Goal: Information Seeking & Learning: Learn about a topic

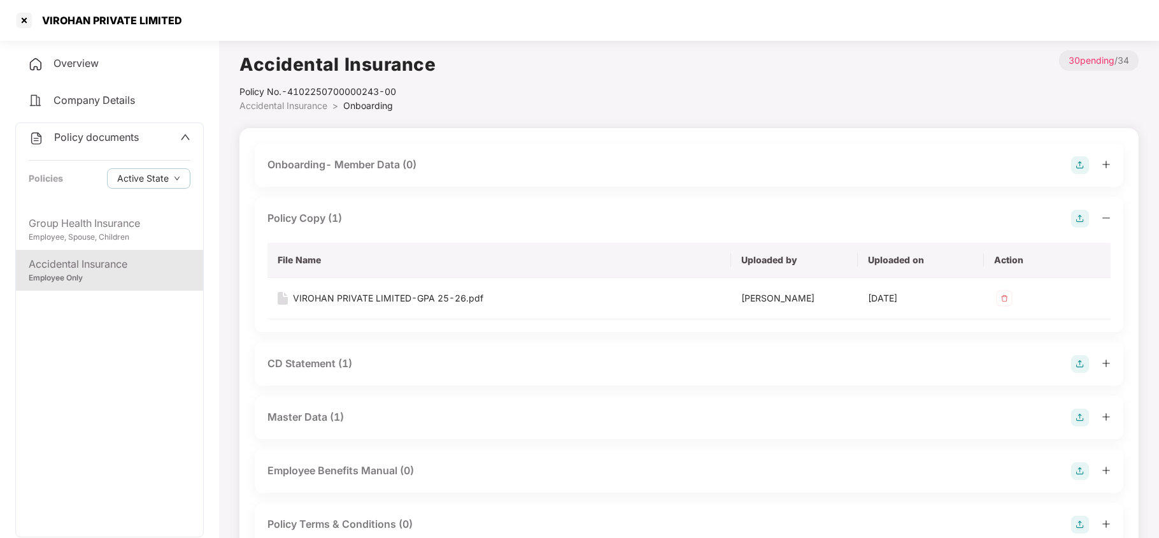
scroll to position [510, 0]
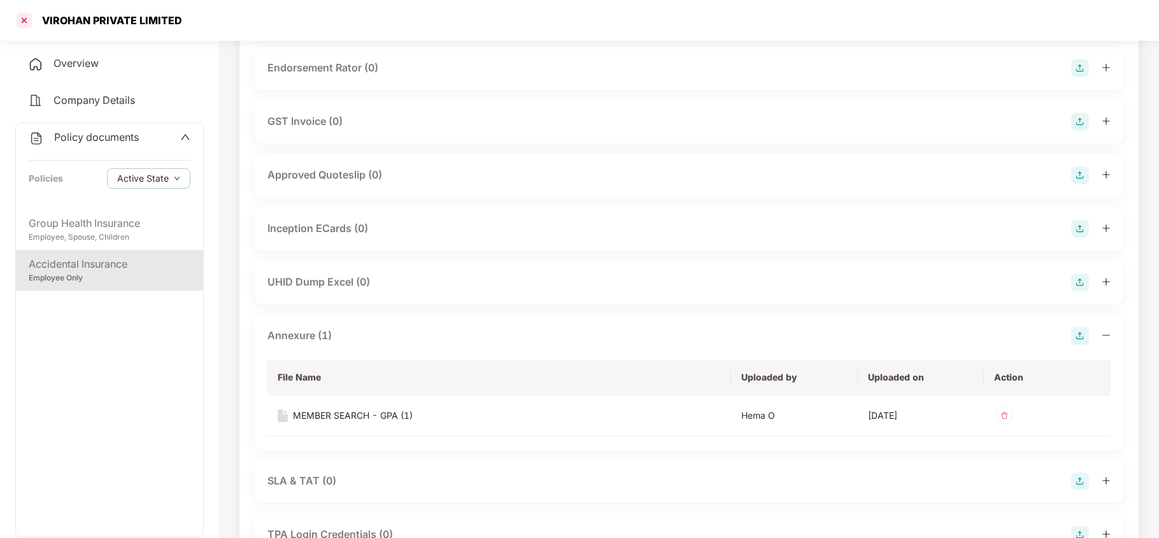
click at [32, 22] on div at bounding box center [24, 20] width 20 height 20
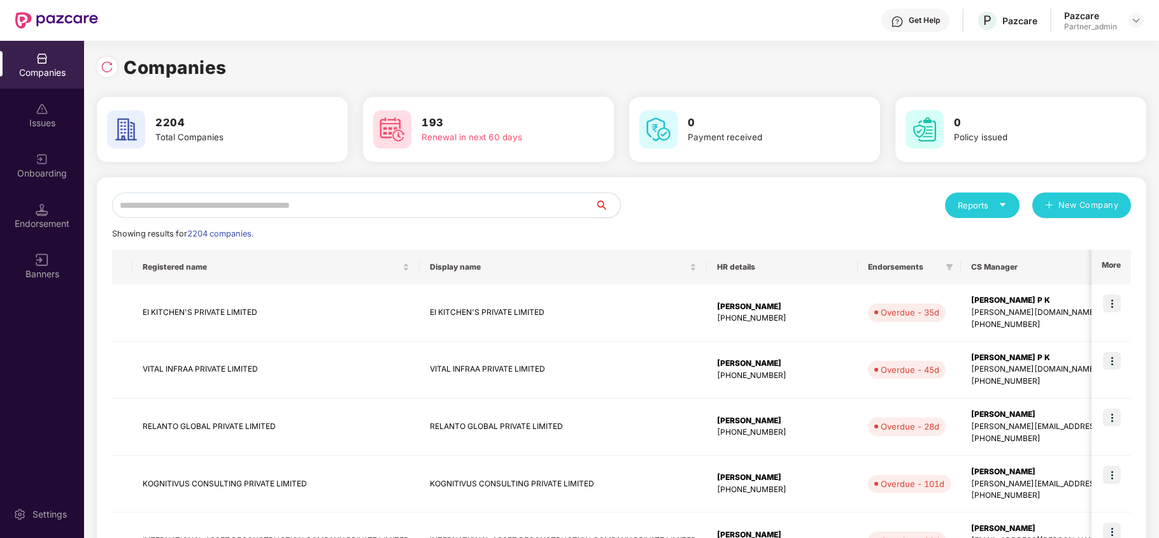
scroll to position [0, 0]
click at [227, 208] on input "text" at bounding box center [353, 204] width 483 height 25
paste input "**********"
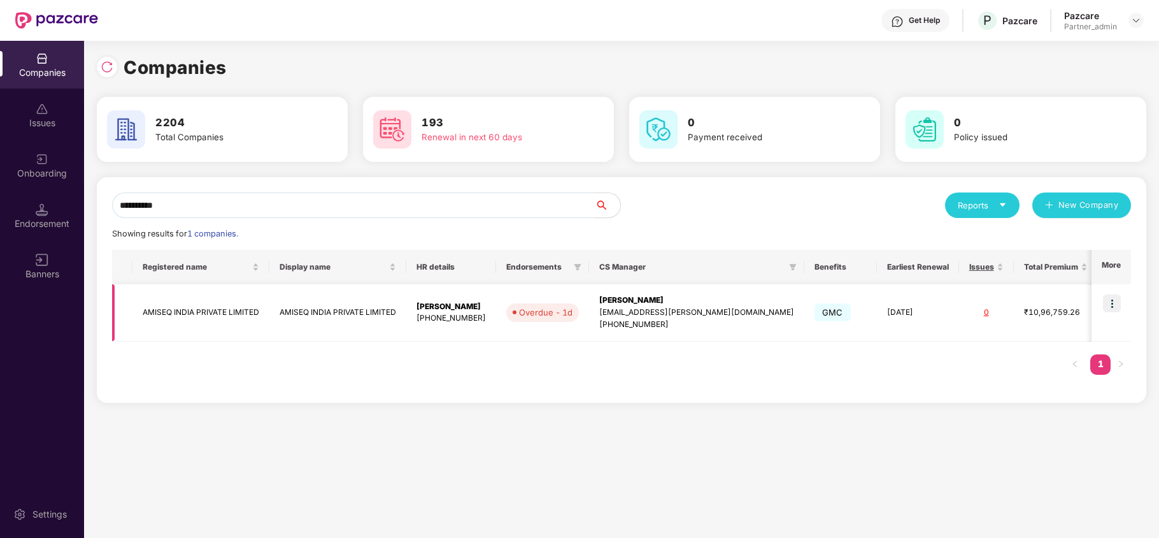
type input "**********"
click at [189, 315] on td "AMISEQ INDIA PRIVATE LIMITED" at bounding box center [200, 312] width 137 height 57
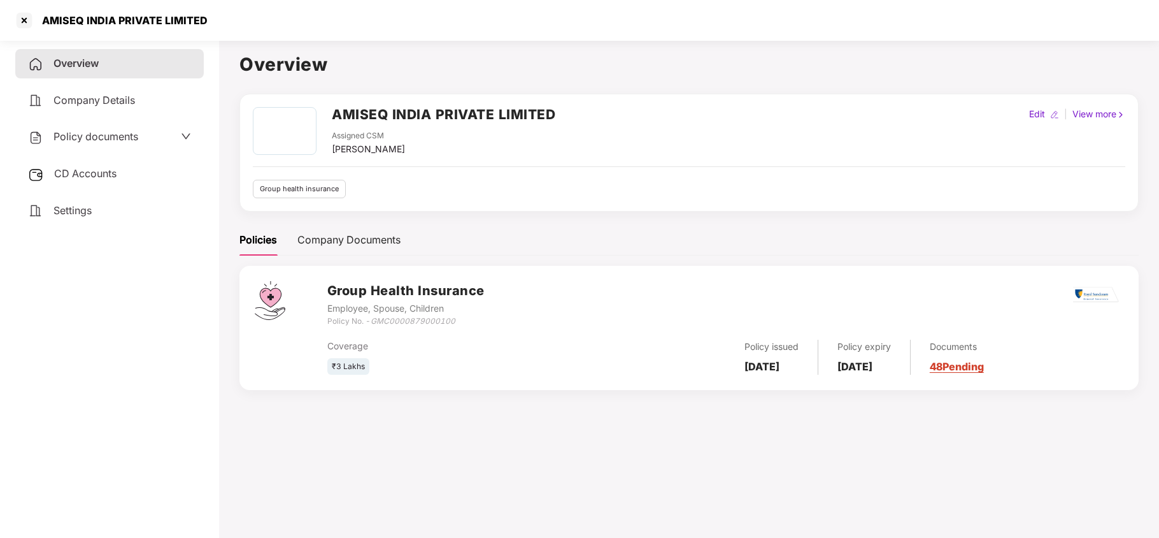
click at [92, 138] on span "Policy documents" at bounding box center [95, 136] width 85 height 13
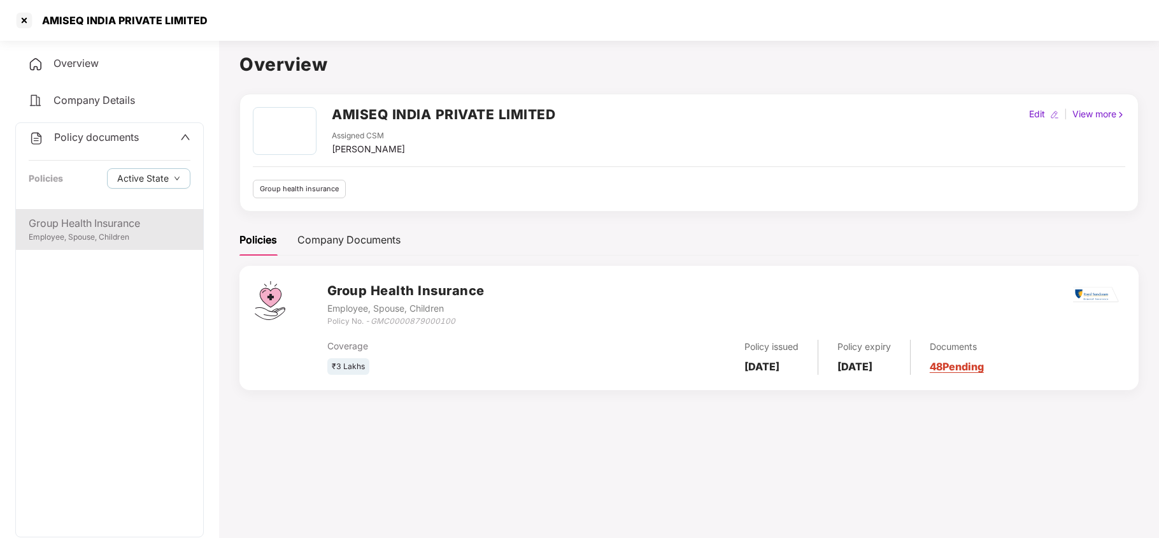
click at [103, 215] on div "Group Health Insurance" at bounding box center [110, 223] width 162 height 16
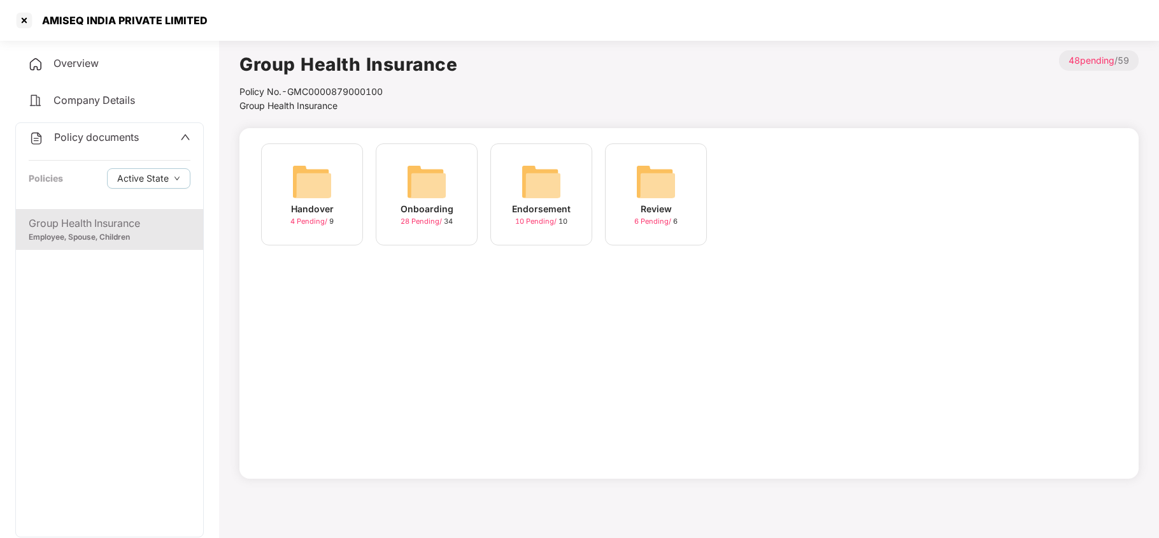
click at [437, 183] on img at bounding box center [426, 181] width 41 height 41
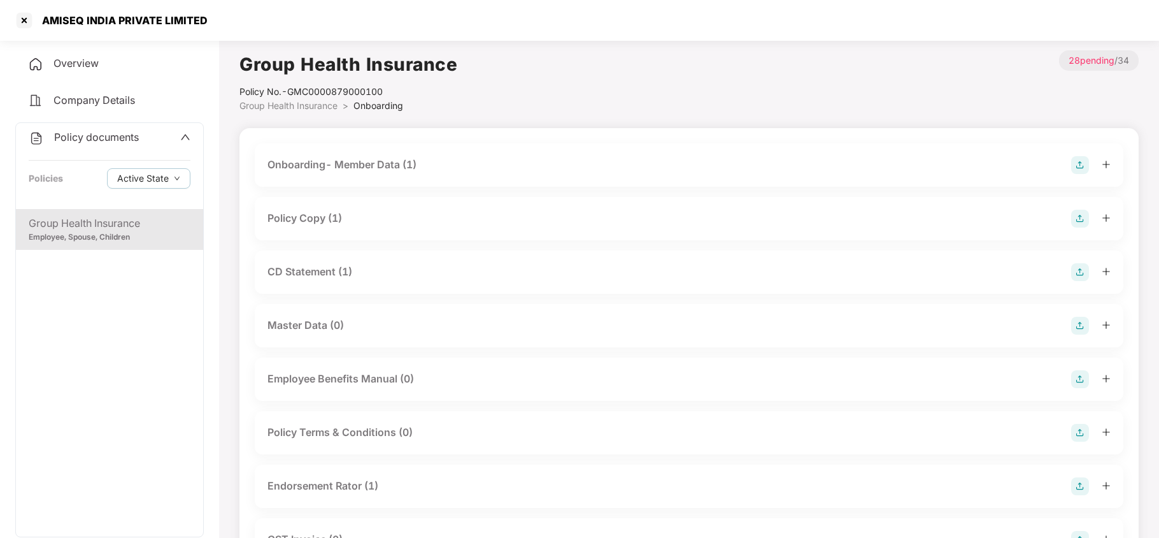
click at [383, 166] on div "Onboarding- Member Data (1)" at bounding box center [341, 165] width 149 height 16
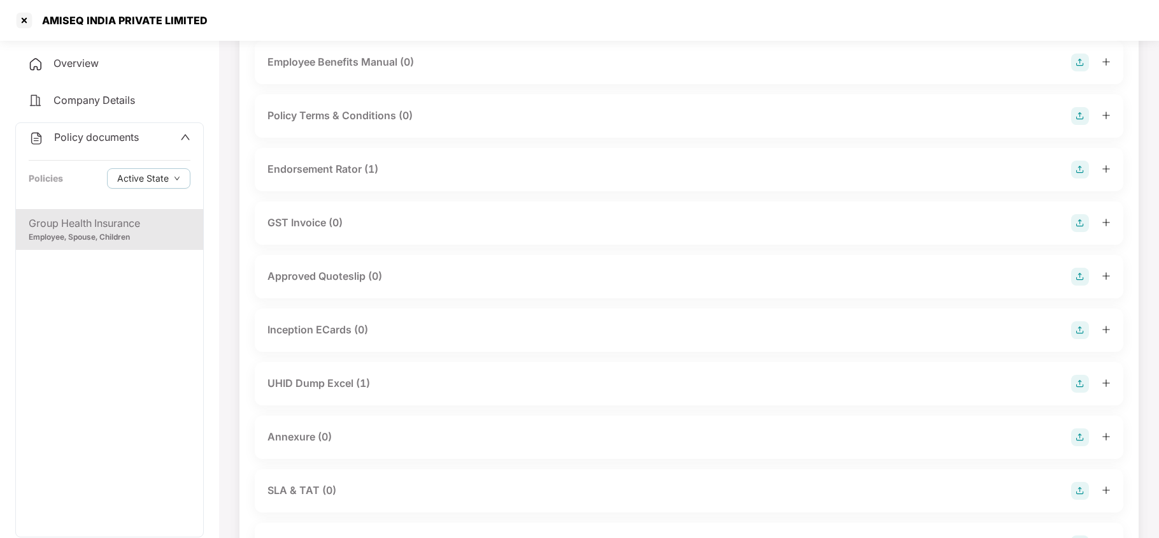
scroll to position [424, 0]
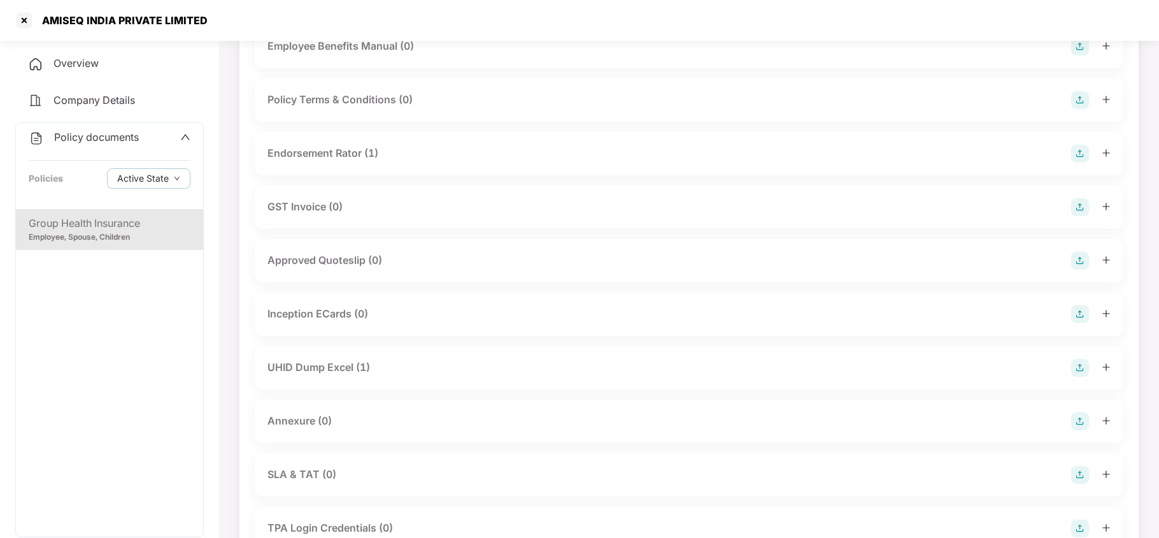
click at [358, 365] on div "UHID Dump Excel (1)" at bounding box center [318, 367] width 103 height 16
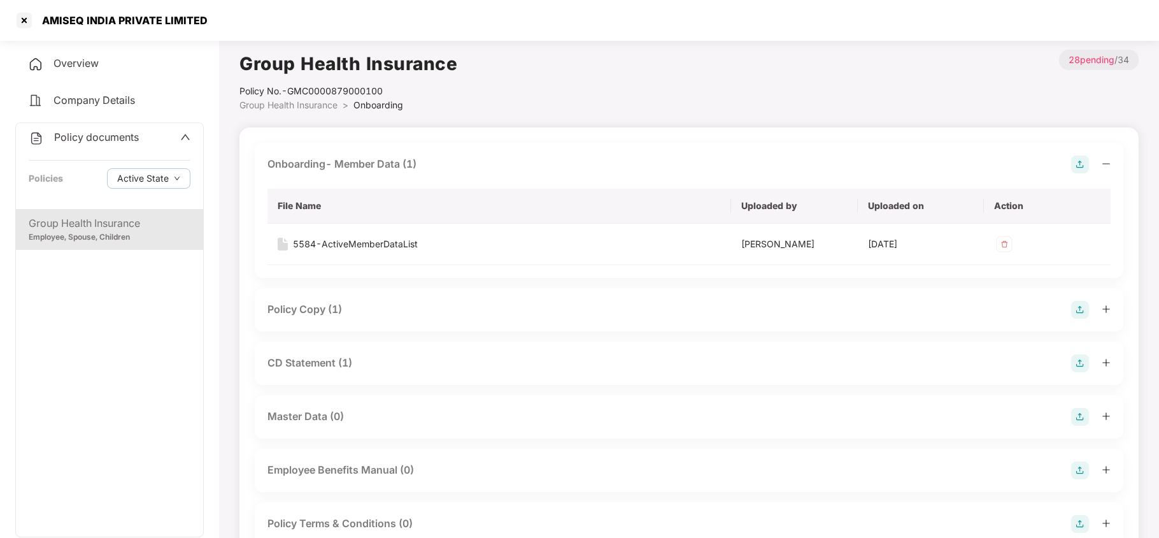
scroll to position [0, 0]
click at [324, 314] on div "Policy Copy (1)" at bounding box center [304, 310] width 75 height 16
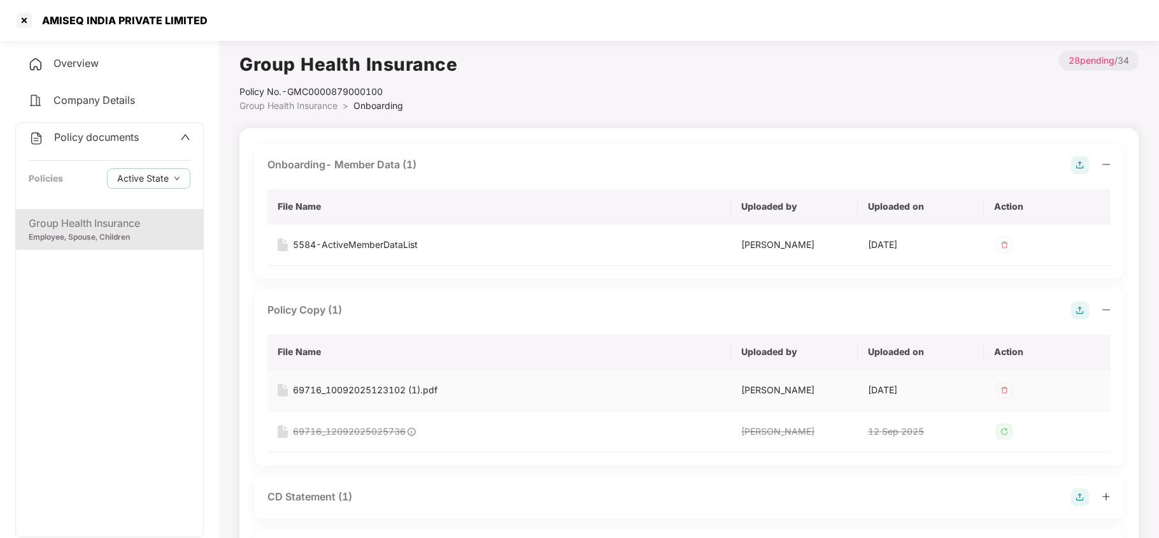
click at [338, 385] on div "69716_10092025123102 (1).pdf" at bounding box center [365, 390] width 145 height 14
click at [358, 245] on div "5584-ActiveMemberDataList" at bounding box center [355, 245] width 125 height 14
click at [29, 16] on div at bounding box center [24, 20] width 20 height 20
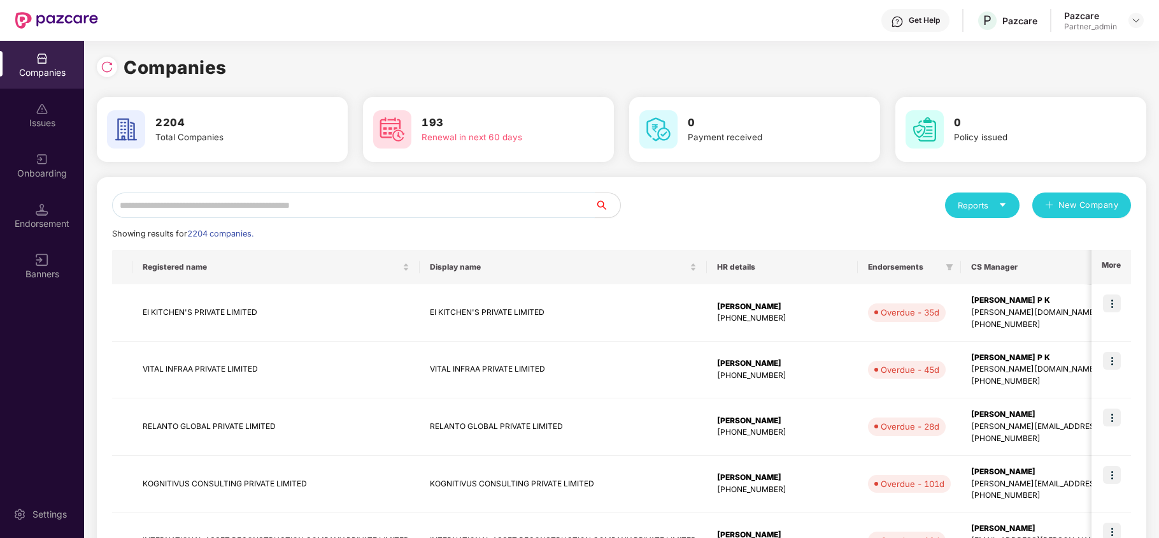
click at [276, 210] on input "text" at bounding box center [353, 204] width 483 height 25
paste input "**********"
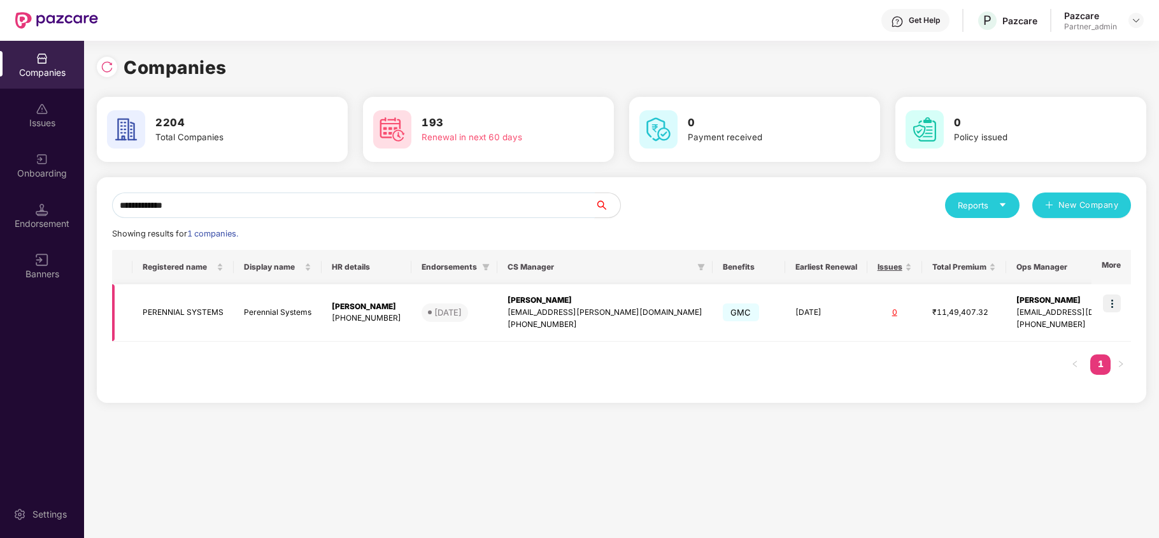
type input "**********"
click at [1111, 298] on img at bounding box center [1112, 303] width 18 height 18
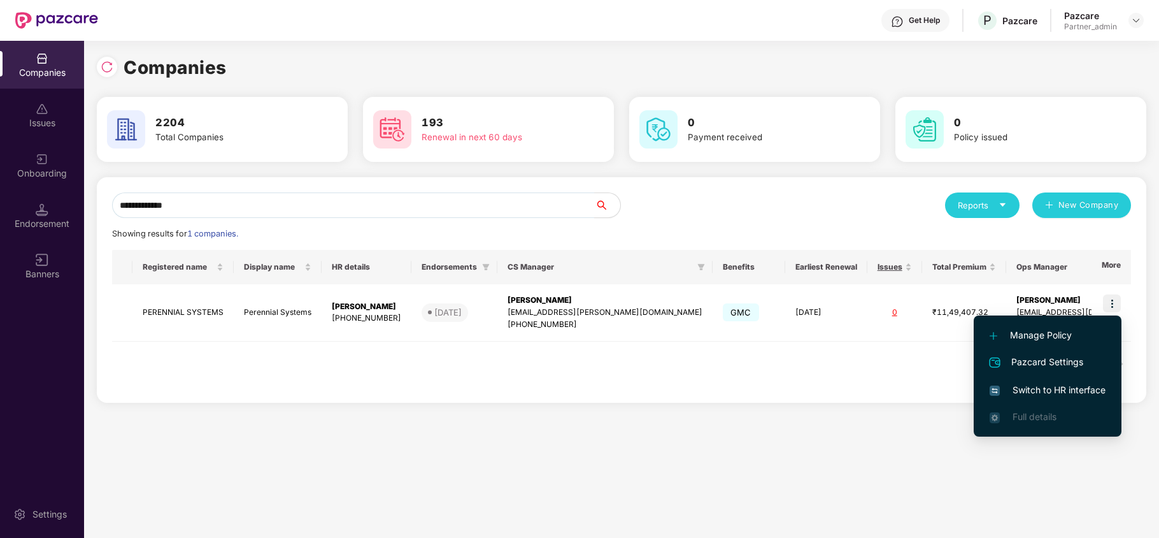
click at [1068, 377] on li "Switch to HR interface" at bounding box center [1048, 389] width 148 height 27
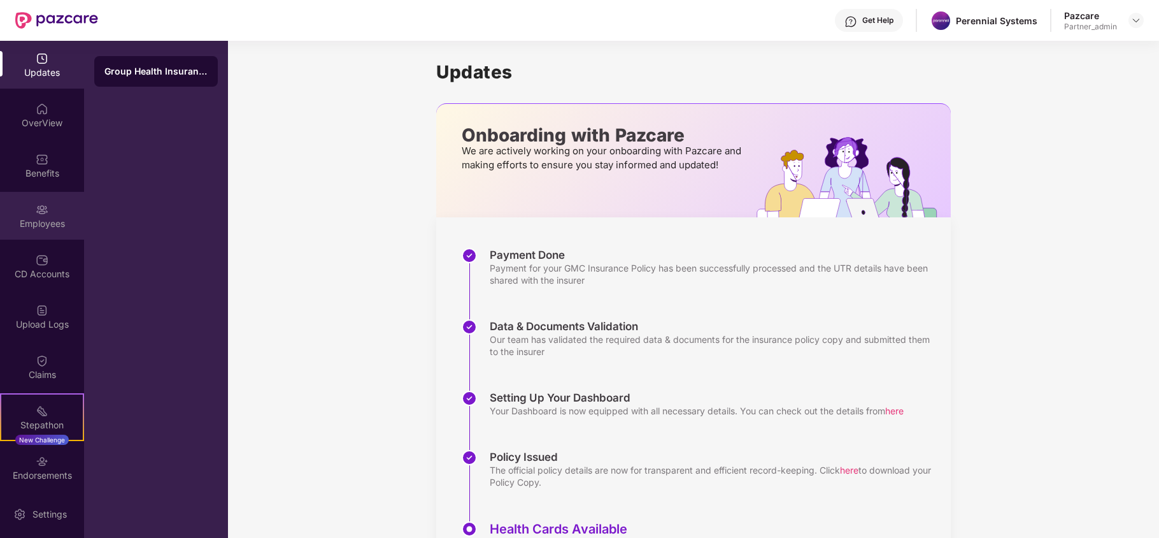
click at [27, 202] on div "Employees" at bounding box center [42, 216] width 84 height 48
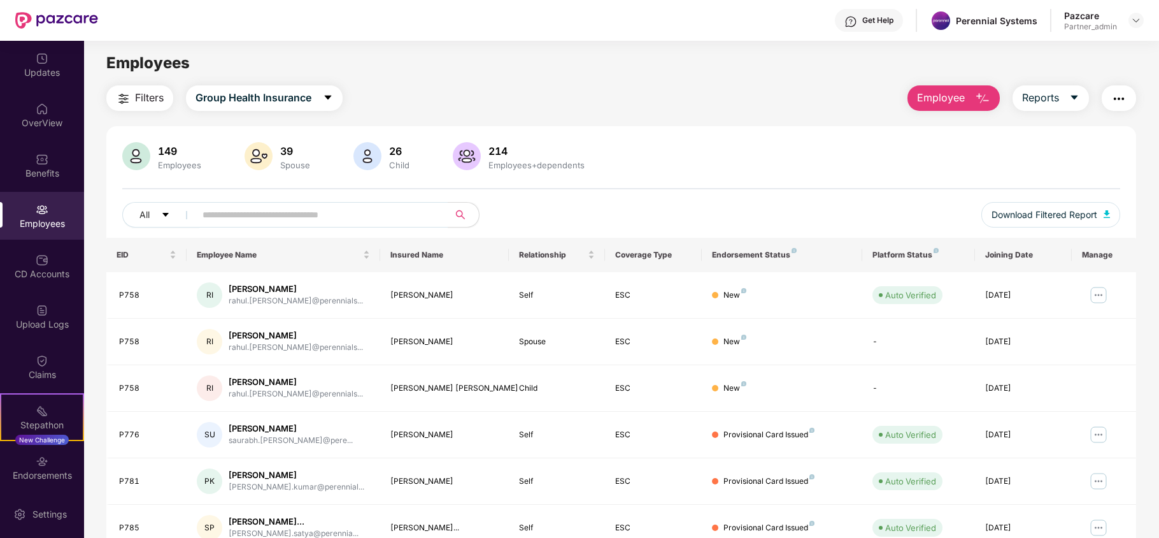
click at [141, 90] on span "Filters" at bounding box center [149, 98] width 29 height 16
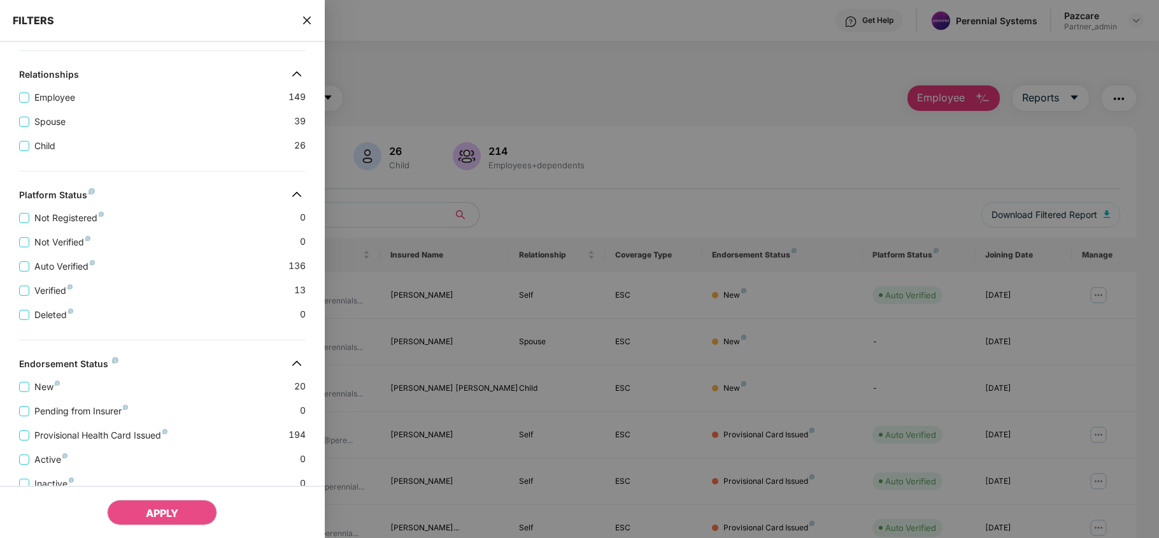
scroll to position [283, 0]
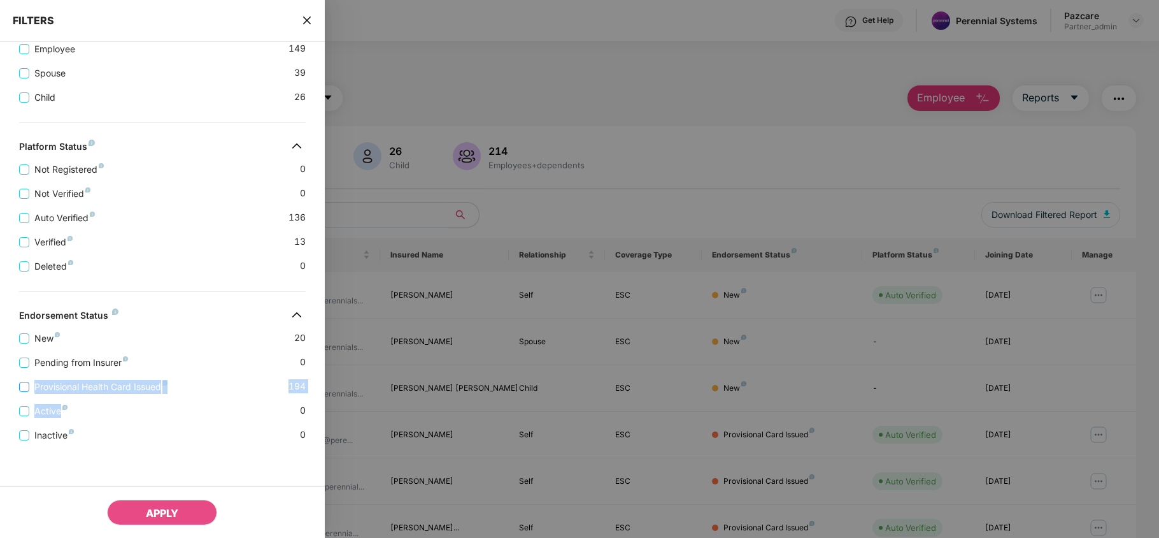
drag, startPoint x: 162, startPoint y: 391, endPoint x: 33, endPoint y: 389, distance: 128.7
click at [33, 389] on div "New 20 Pending from Insurer 0 Provisional Health Card Issued 194 Active 0 Inact…" at bounding box center [162, 381] width 325 height 121
copy div "Provisional Health Card Issued 194 Active"
click at [318, 18] on div "FILTERS" at bounding box center [162, 21] width 325 height 42
click at [302, 20] on icon "close" at bounding box center [307, 20] width 10 height 10
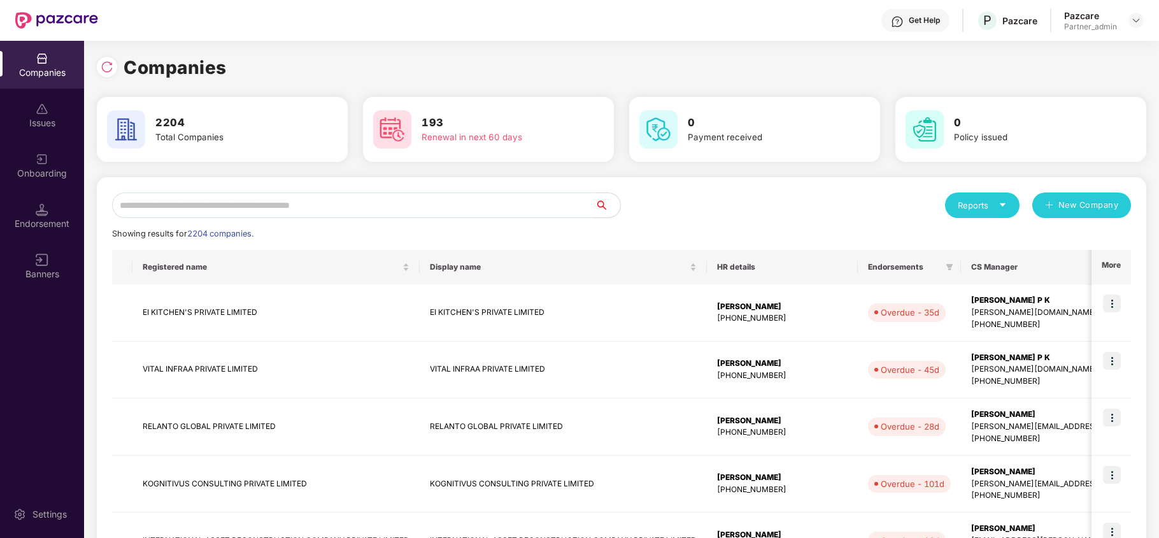
click at [280, 201] on input "text" at bounding box center [353, 204] width 483 height 25
paste input "**********"
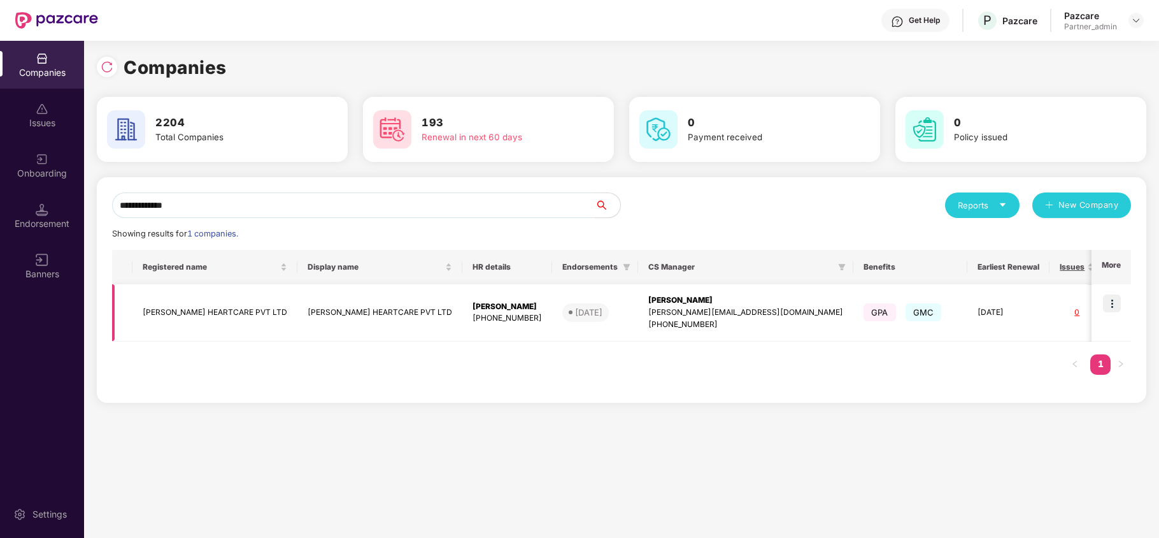
type input "**********"
click at [1113, 306] on img at bounding box center [1112, 303] width 18 height 18
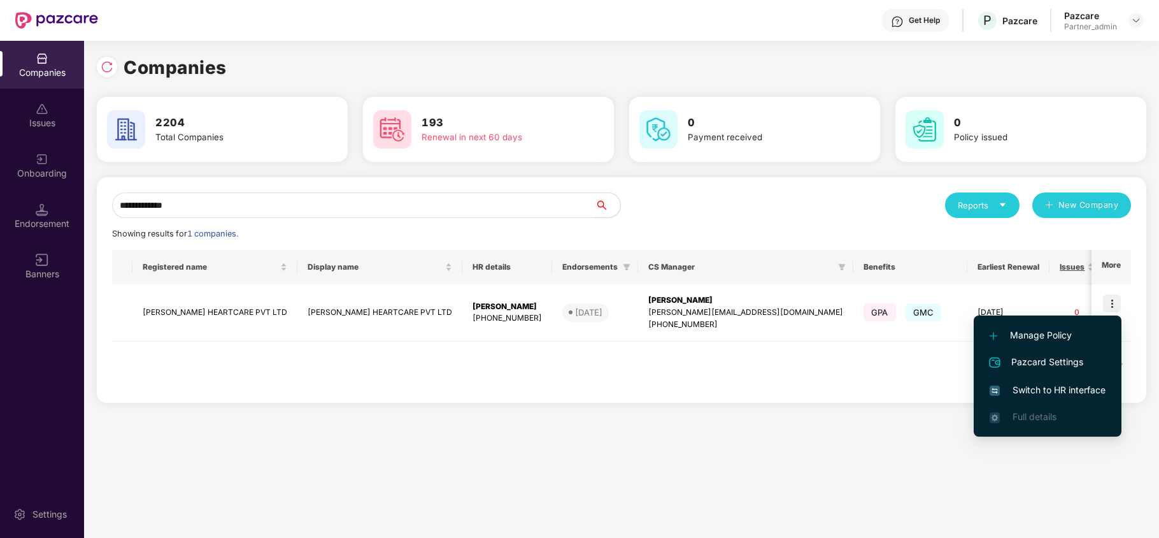
click at [1032, 392] on span "Switch to HR interface" at bounding box center [1048, 390] width 116 height 14
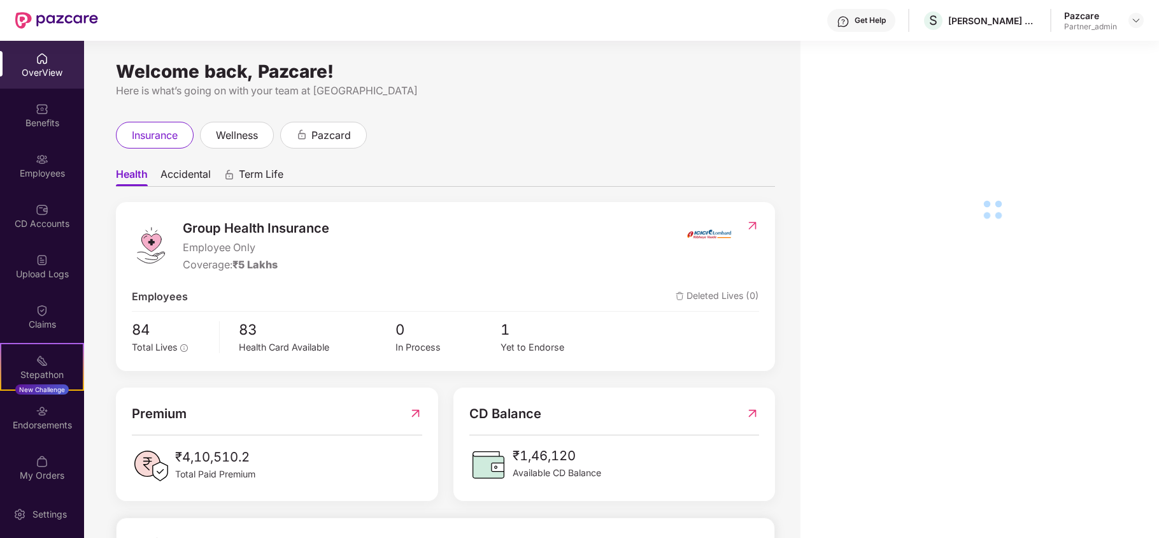
click at [36, 118] on div "Benefits" at bounding box center [42, 123] width 84 height 13
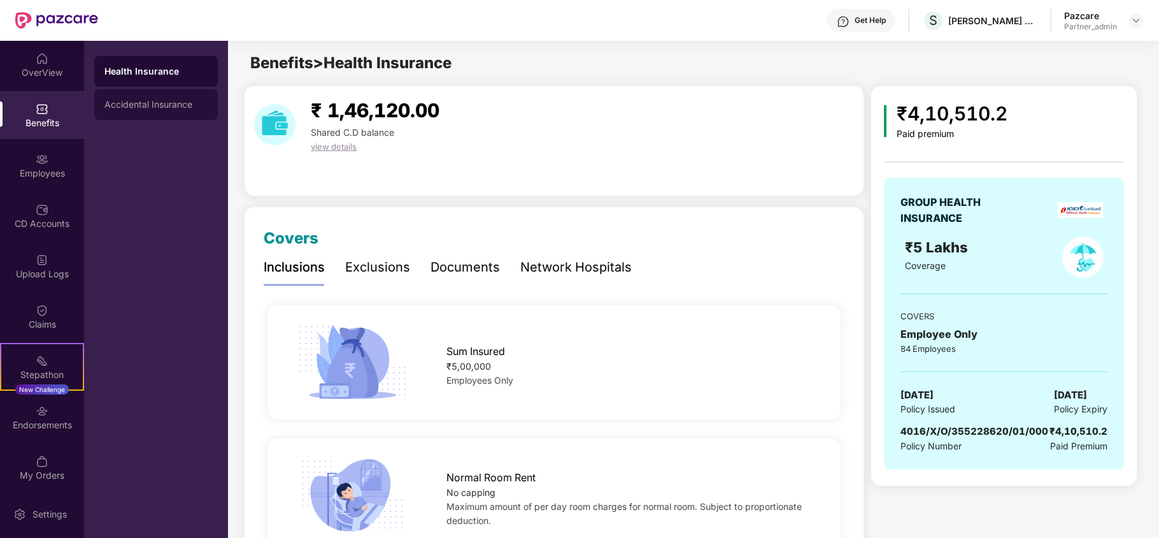
click at [156, 92] on div "Accidental Insurance" at bounding box center [156, 104] width 124 height 31
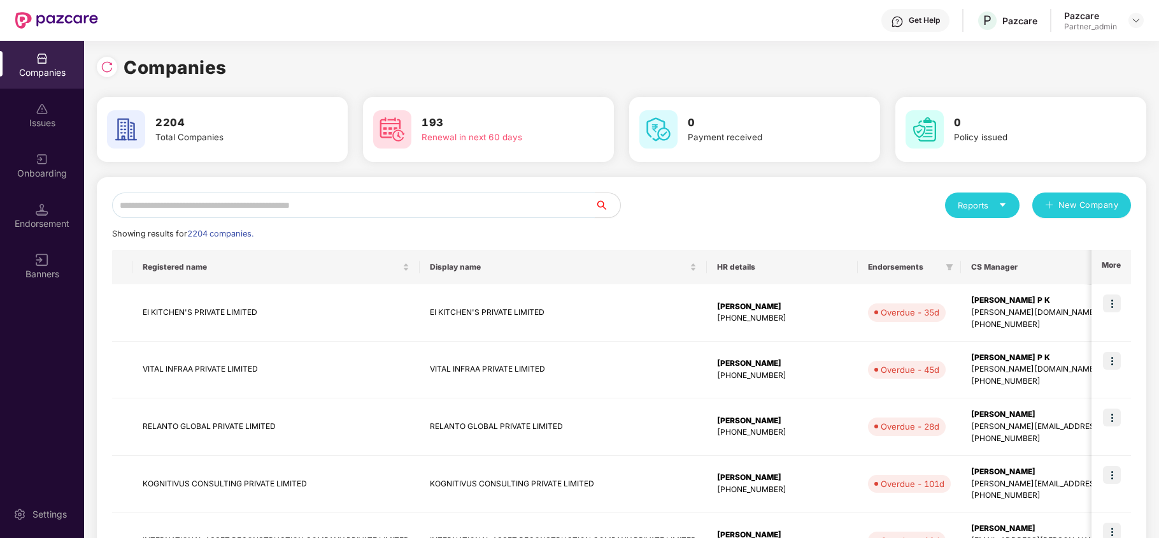
click at [185, 202] on input "text" at bounding box center [353, 204] width 483 height 25
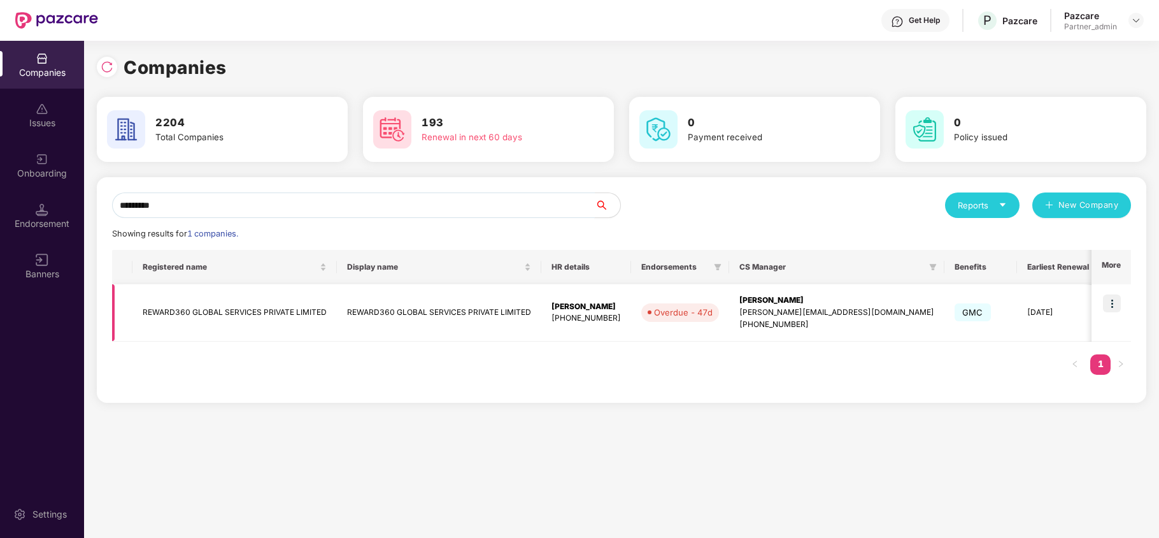
type input "*********"
click at [201, 309] on td "REWARD360 GLOBAL SERVICES PRIVATE LIMITED" at bounding box center [234, 312] width 204 height 57
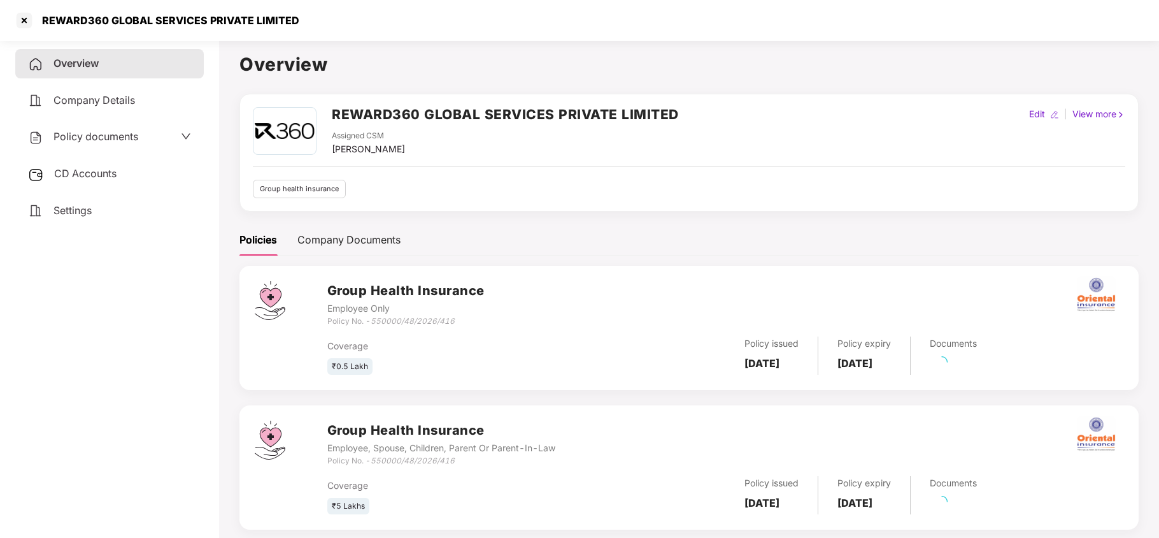
click at [69, 136] on span "Policy documents" at bounding box center [95, 136] width 85 height 13
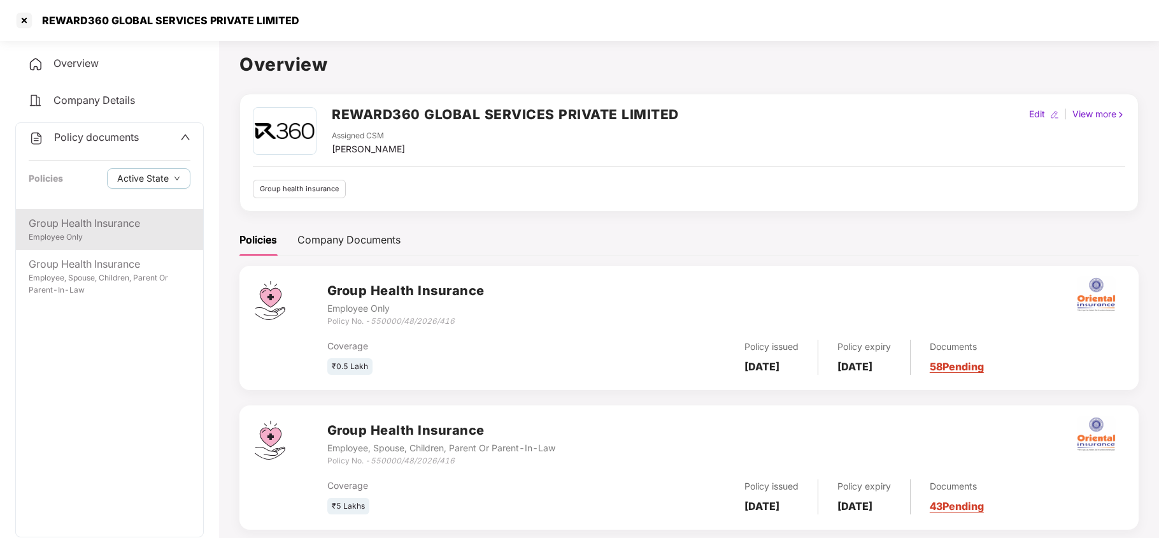
click at [77, 224] on div "Group Health Insurance" at bounding box center [110, 223] width 162 height 16
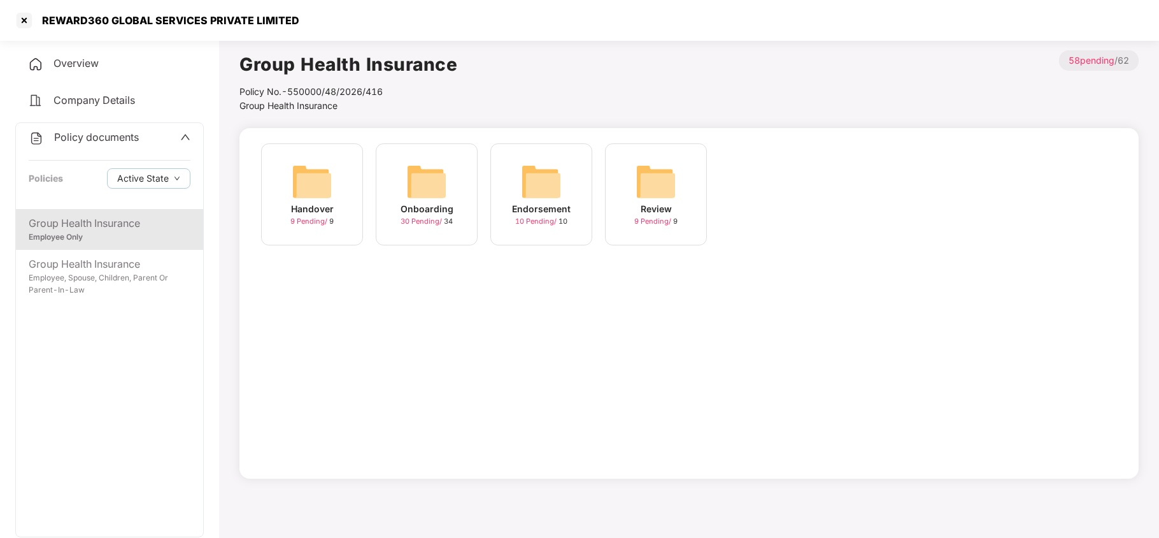
click at [441, 192] on img at bounding box center [426, 181] width 41 height 41
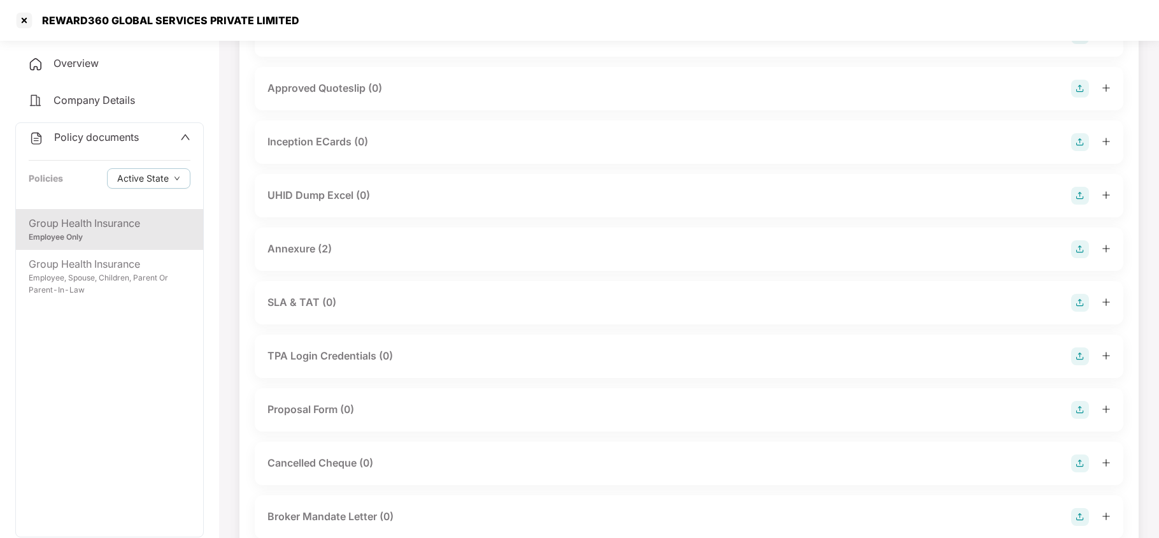
scroll to position [510, 0]
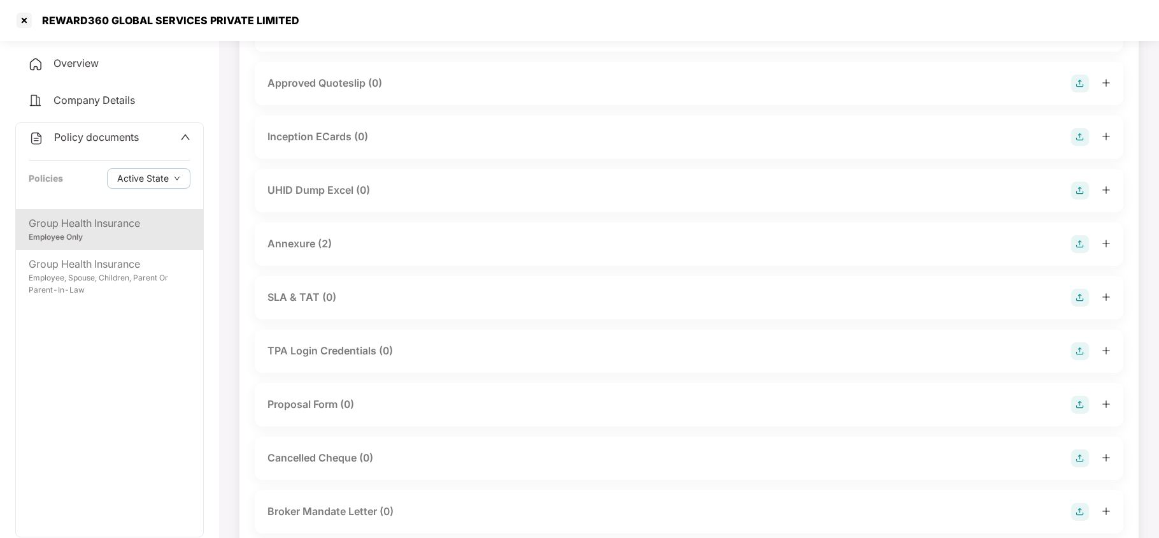
click at [345, 248] on div "Annexure (2)" at bounding box center [688, 244] width 843 height 18
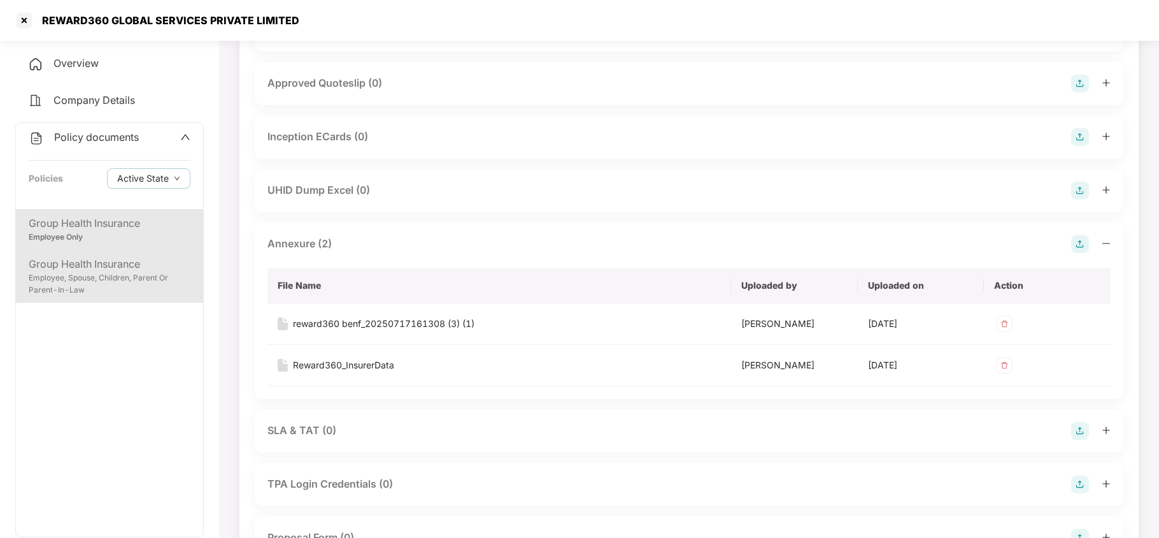
click at [121, 278] on div "Employee, Spouse, Children, Parent Or Parent-In-Law" at bounding box center [110, 284] width 162 height 24
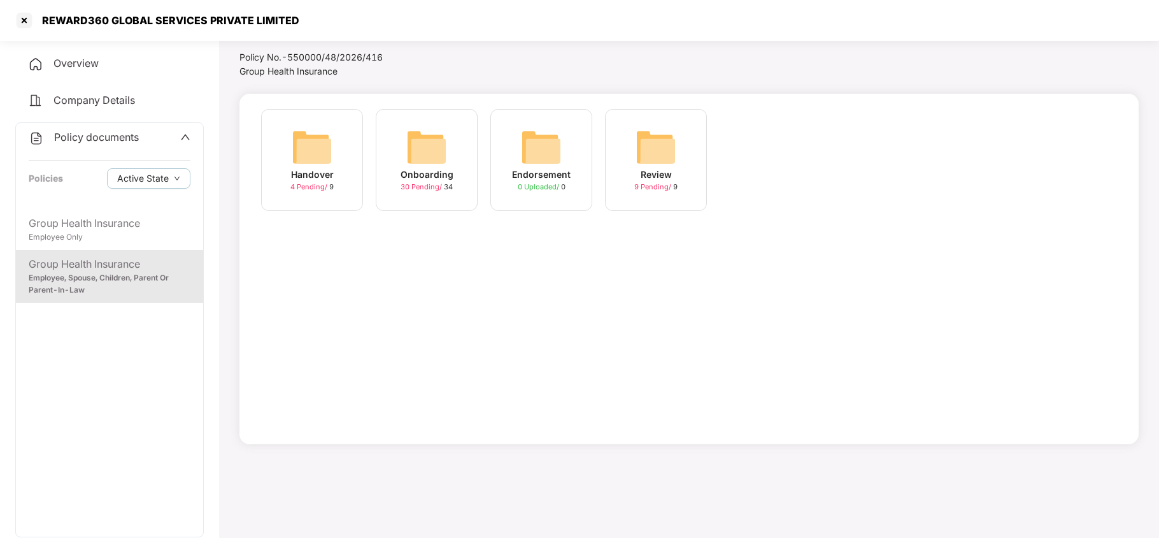
click at [416, 148] on img at bounding box center [426, 147] width 41 height 41
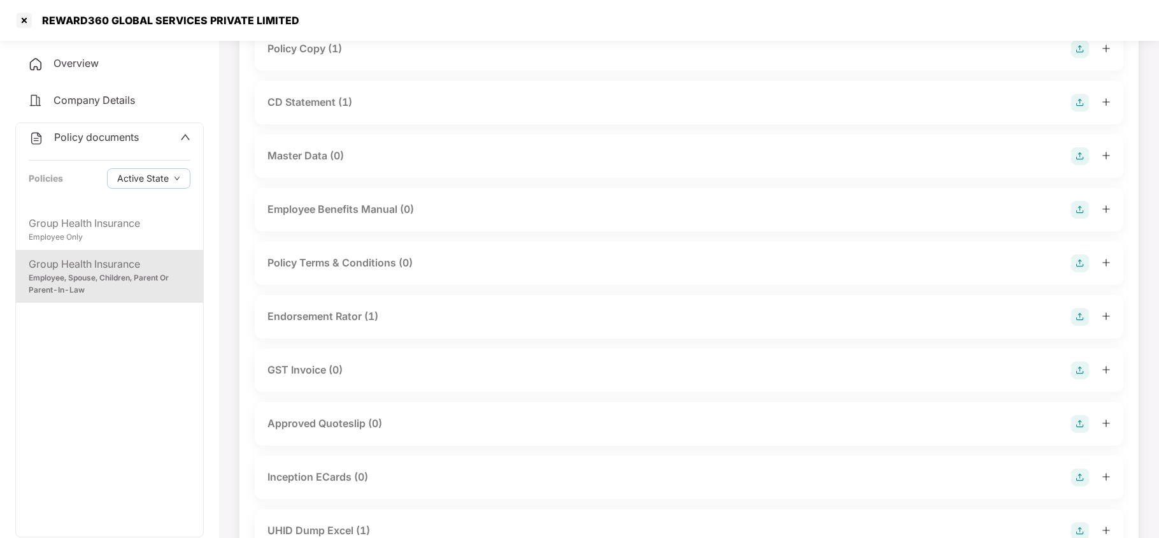
scroll to position [0, 0]
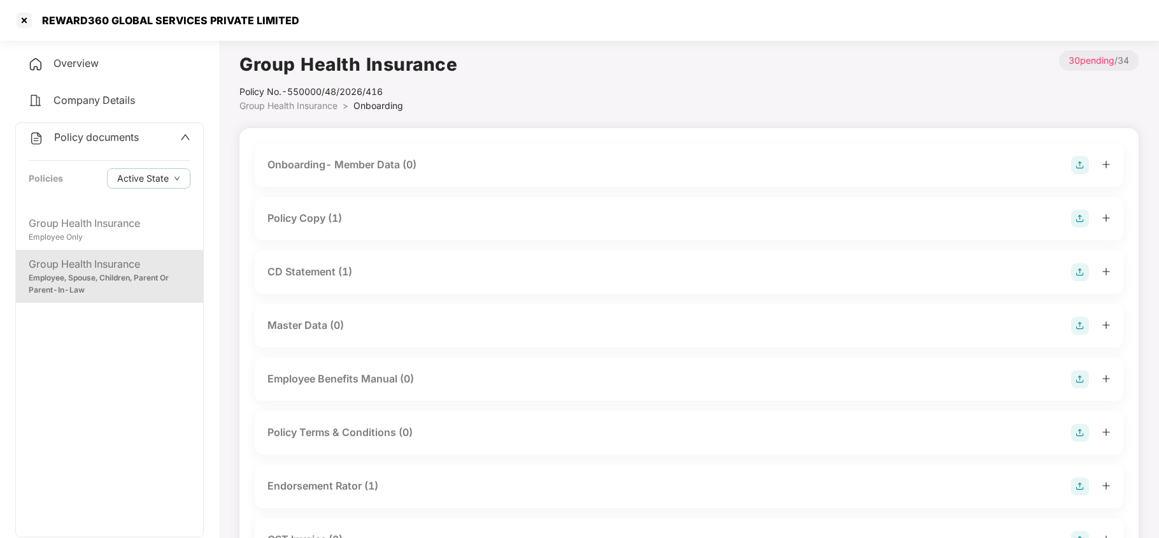
click at [338, 211] on div "Policy Copy (1)" at bounding box center [304, 218] width 75 height 16
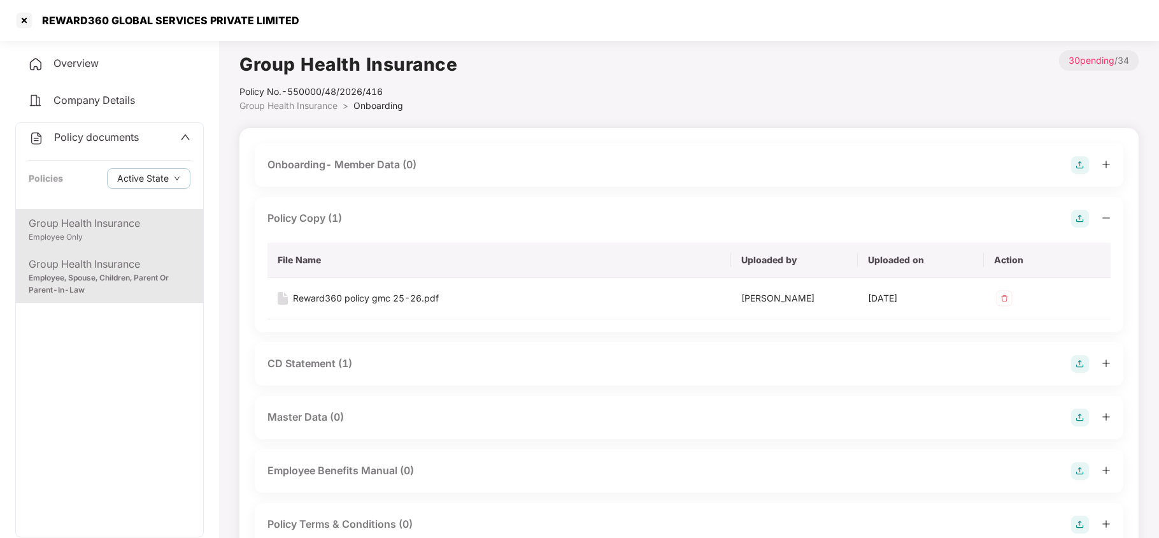
click at [167, 225] on div "Group Health Insurance" at bounding box center [110, 223] width 162 height 16
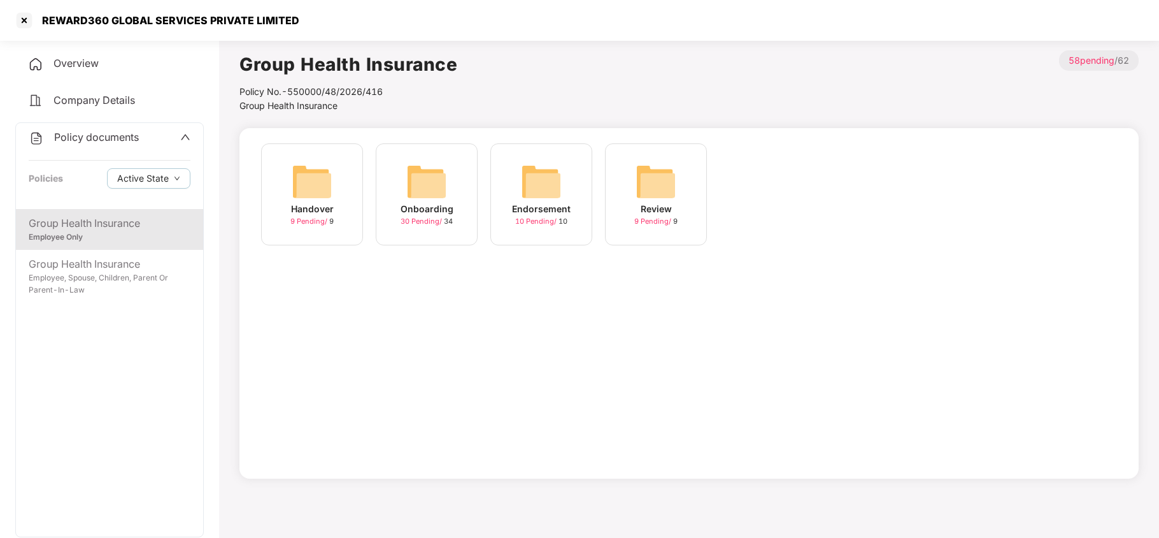
click at [424, 189] on img at bounding box center [426, 181] width 41 height 41
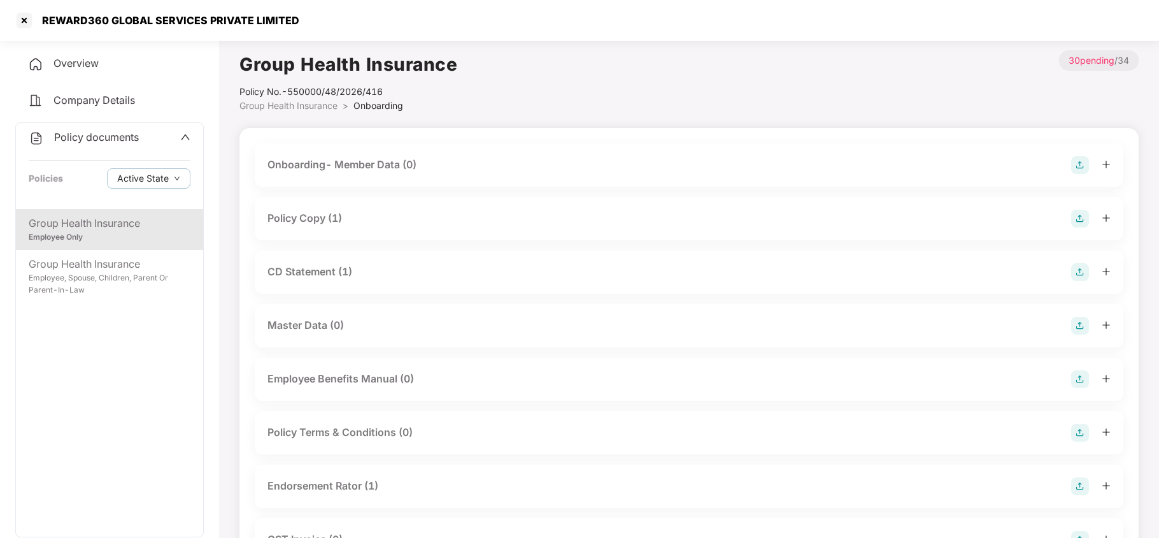
click at [336, 213] on div "Policy Copy (1)" at bounding box center [304, 218] width 75 height 16
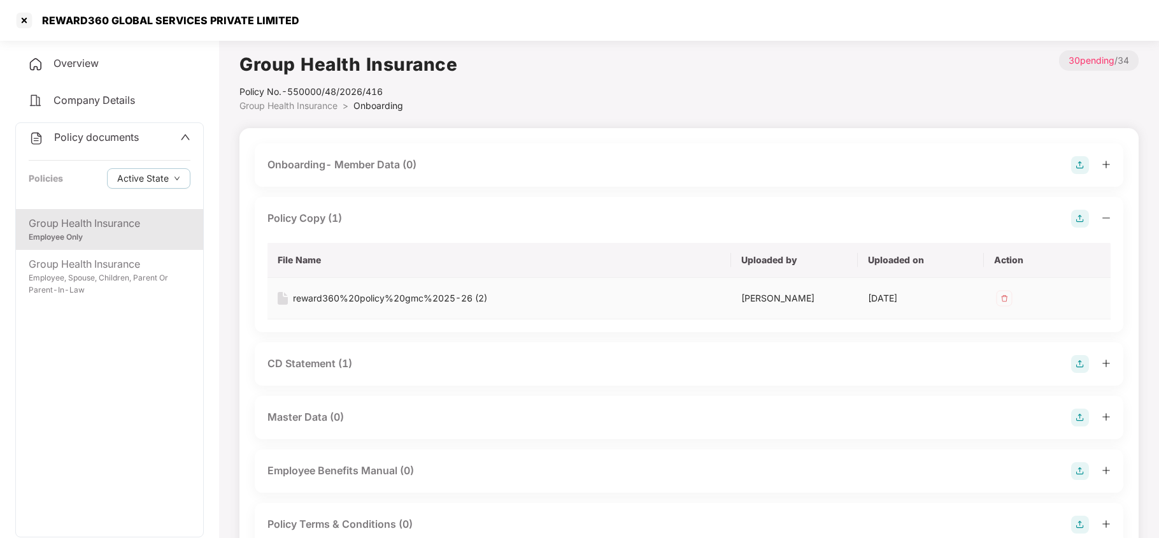
click at [397, 294] on div "reward360%20policy%20gmc%2025-26 (2)" at bounding box center [390, 298] width 194 height 14
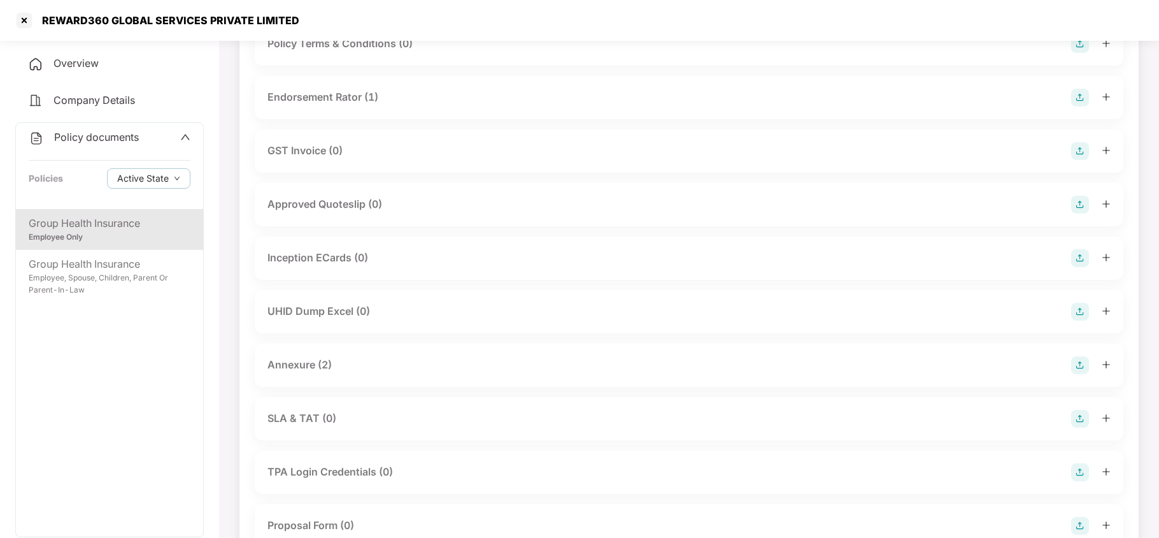
scroll to position [510, 0]
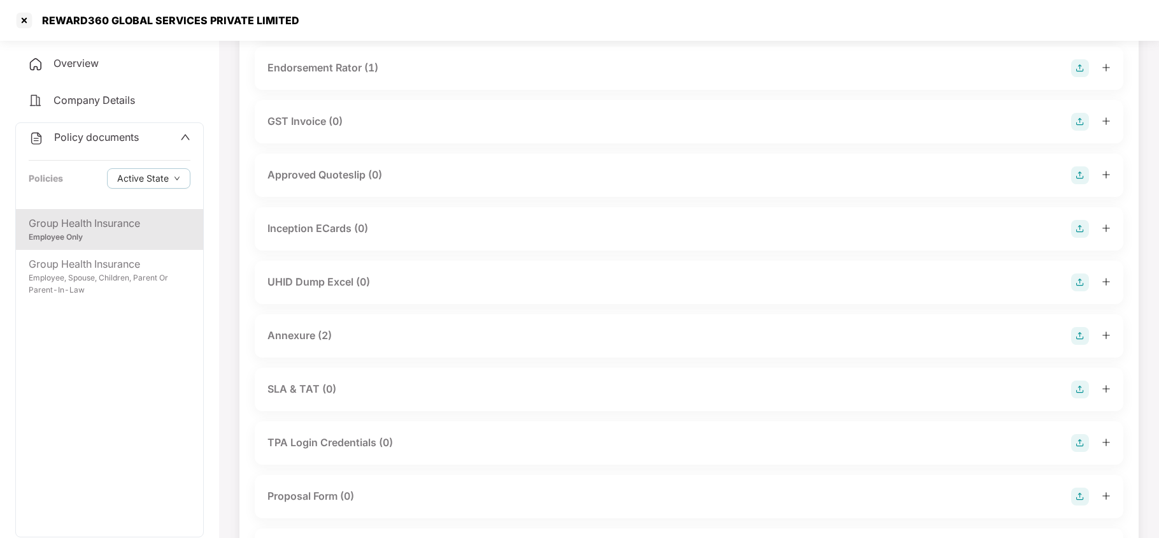
click at [320, 343] on div "Annexure (2)" at bounding box center [299, 335] width 64 height 16
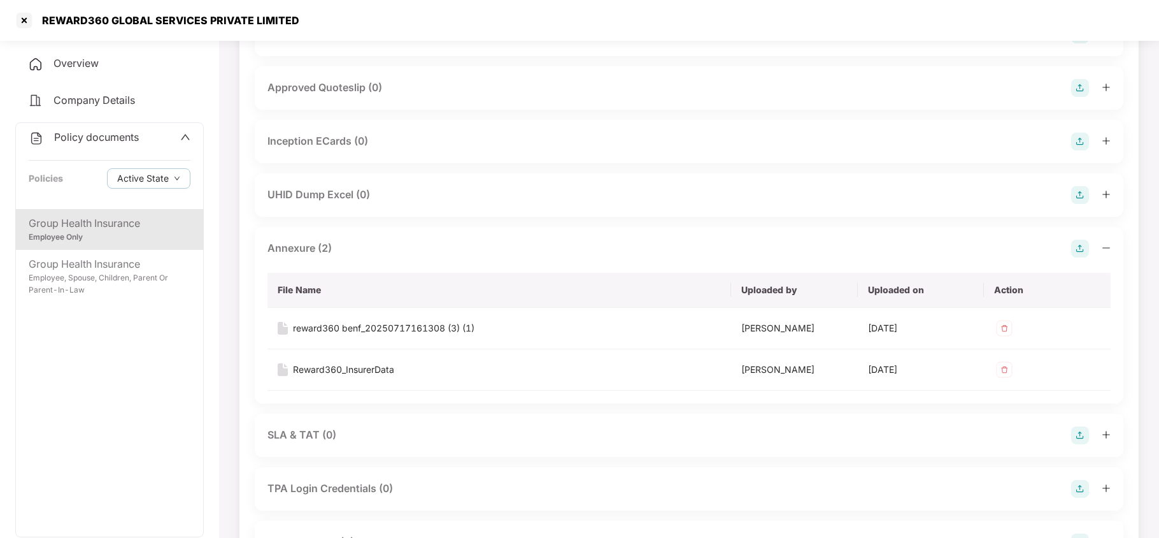
scroll to position [679, 0]
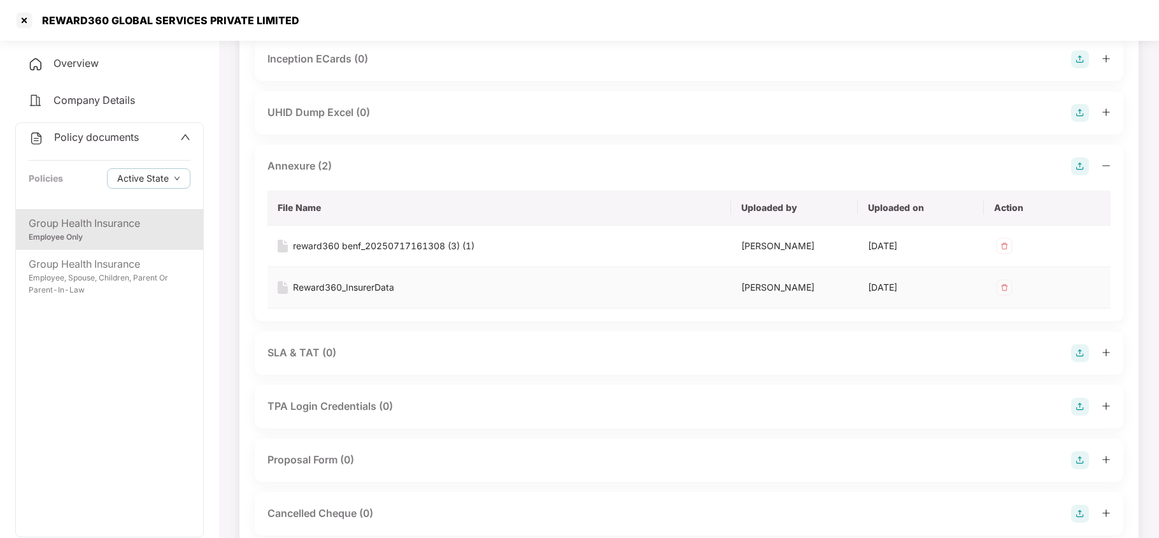
click at [339, 294] on div "Reward360_InsurerData" at bounding box center [343, 287] width 101 height 14
click at [28, 21] on div at bounding box center [24, 20] width 20 height 20
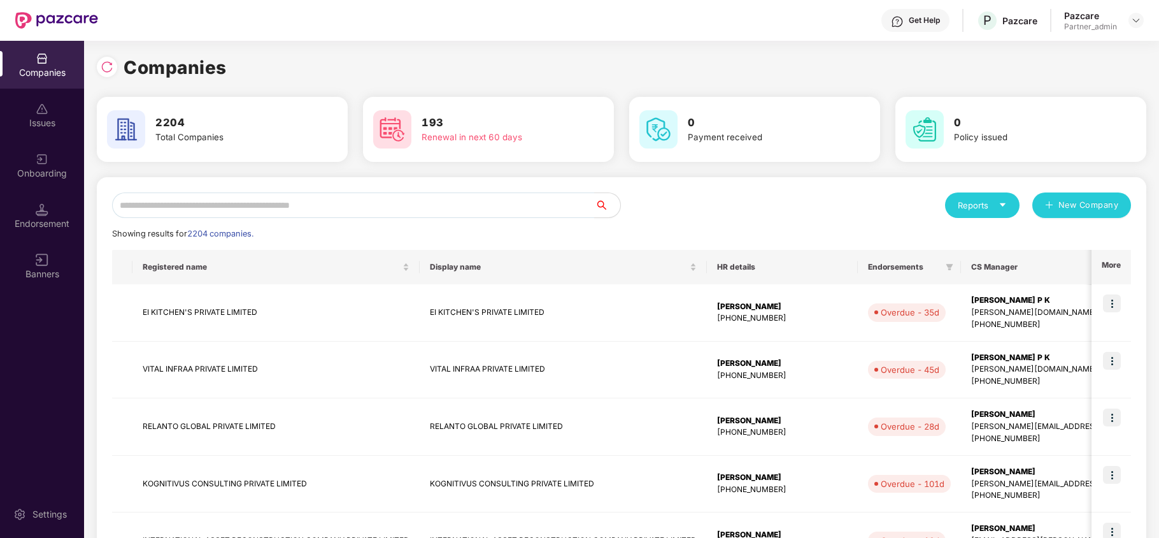
scroll to position [0, 0]
click at [317, 211] on input "text" at bounding box center [353, 204] width 483 height 25
paste input "**********"
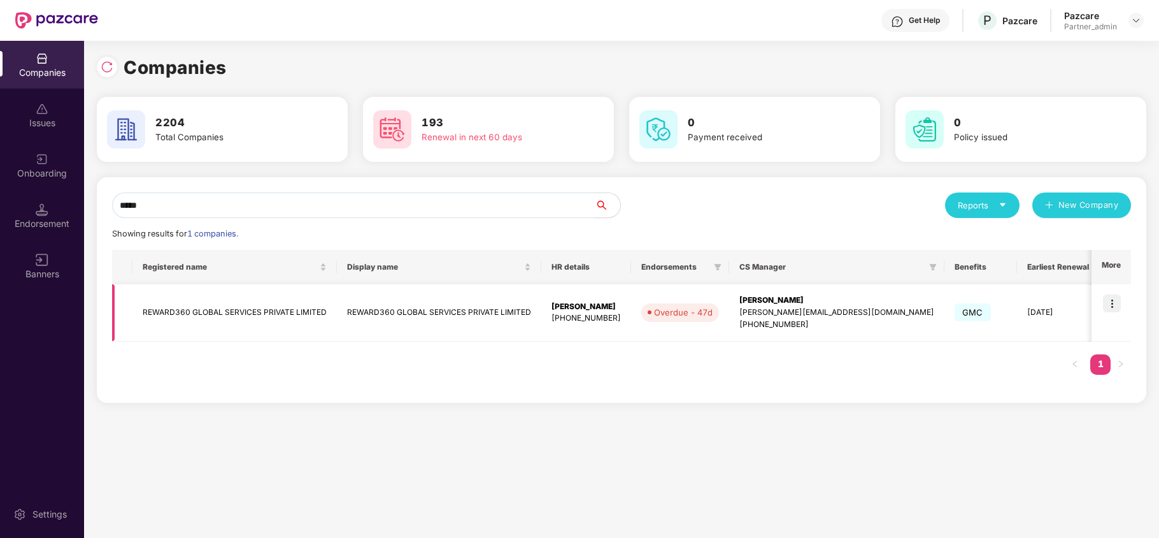
type input "*****"
click at [173, 311] on td "REWARD360 GLOBAL SERVICES PRIVATE LIMITED" at bounding box center [234, 312] width 204 height 57
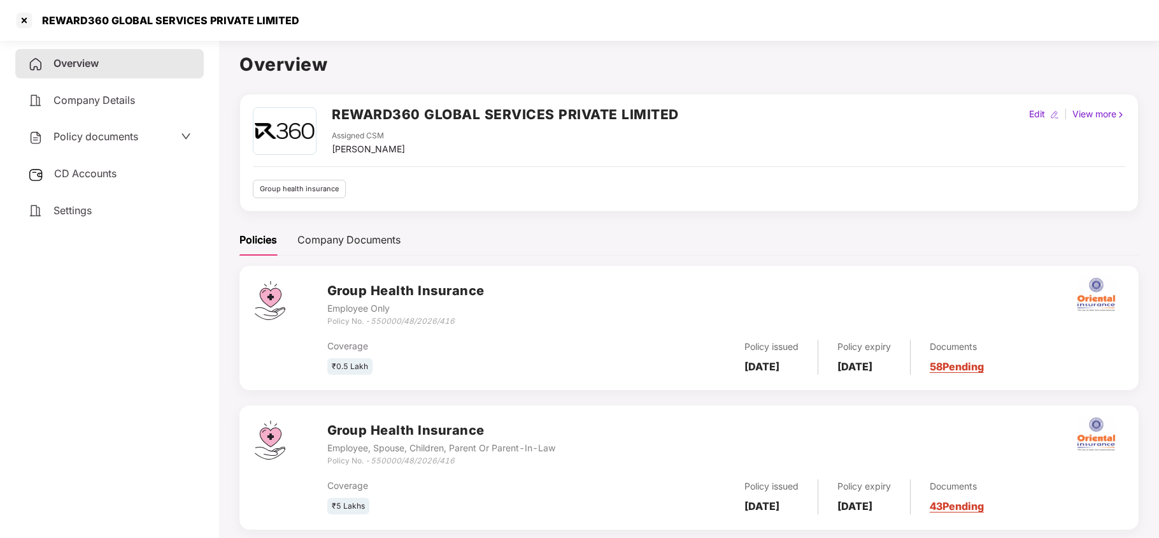
click at [82, 132] on span "Policy documents" at bounding box center [95, 136] width 85 height 13
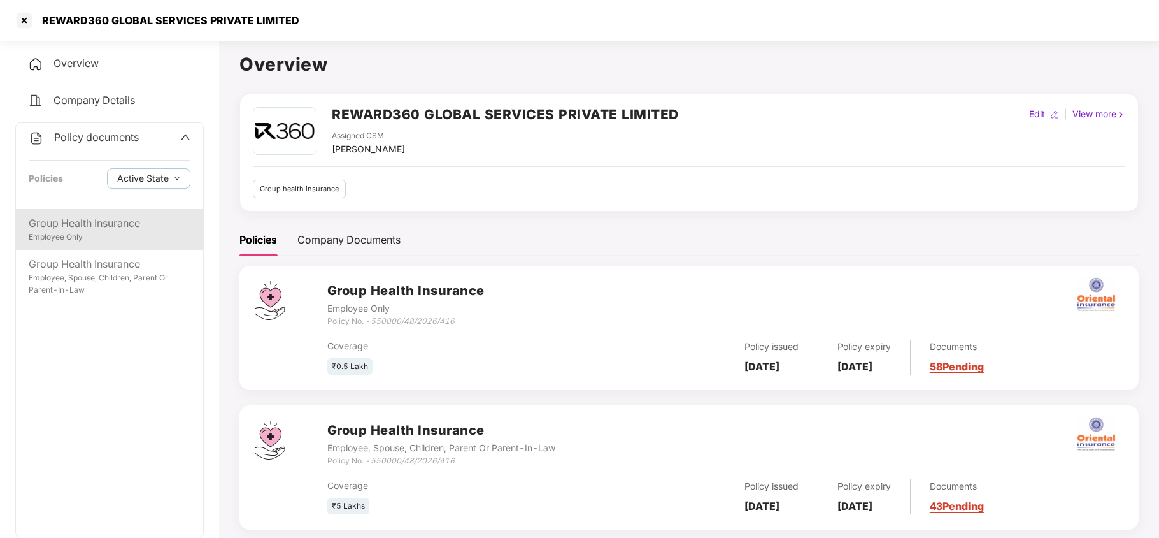
click at [97, 234] on div "Employee Only" at bounding box center [110, 237] width 162 height 12
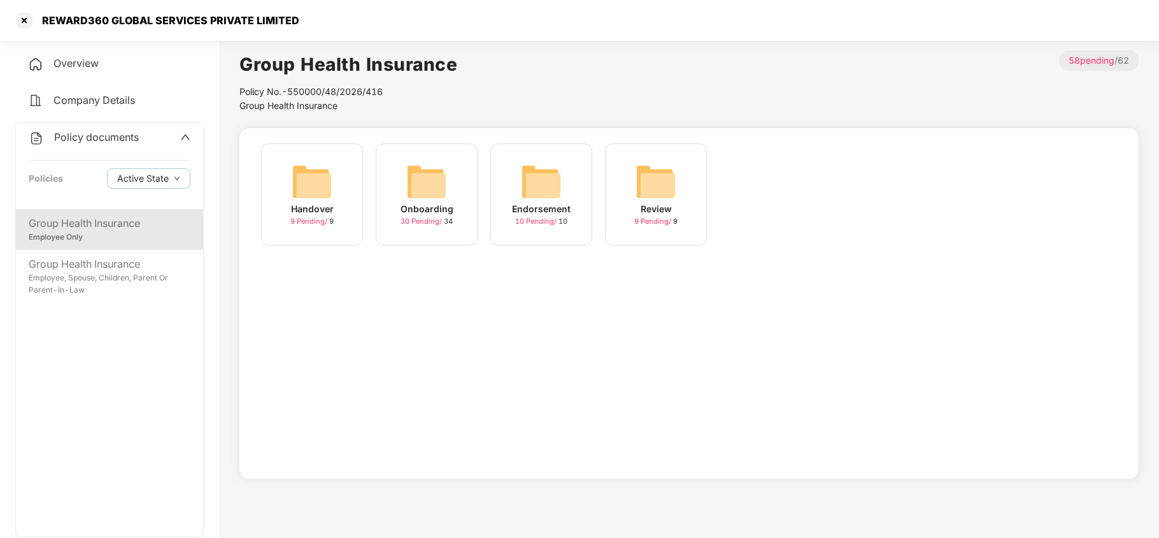
click at [433, 194] on img at bounding box center [426, 181] width 41 height 41
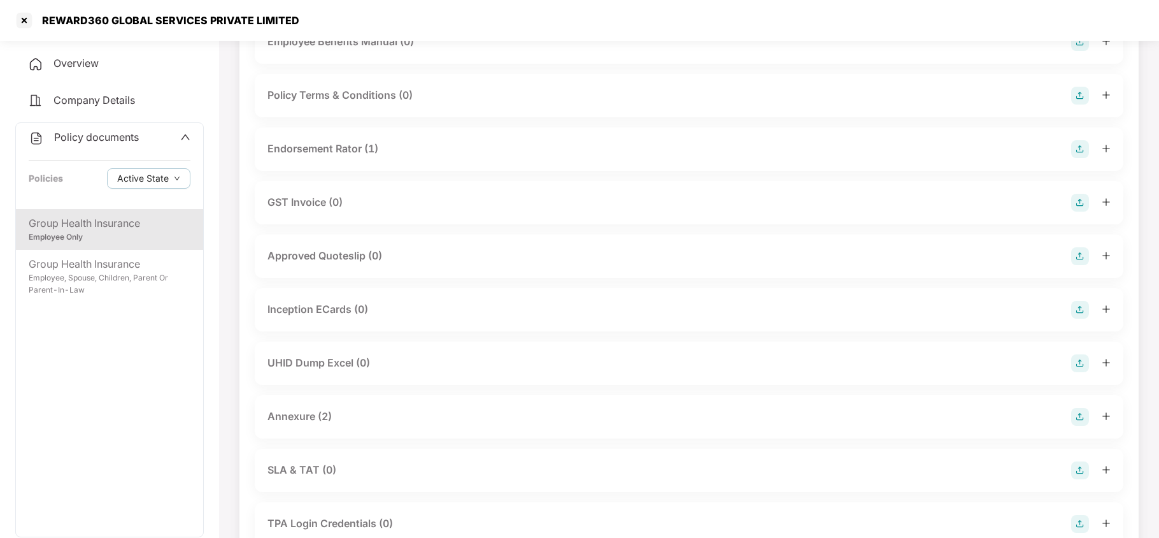
scroll to position [339, 0]
click at [304, 408] on div "Annexure (2)" at bounding box center [299, 414] width 64 height 16
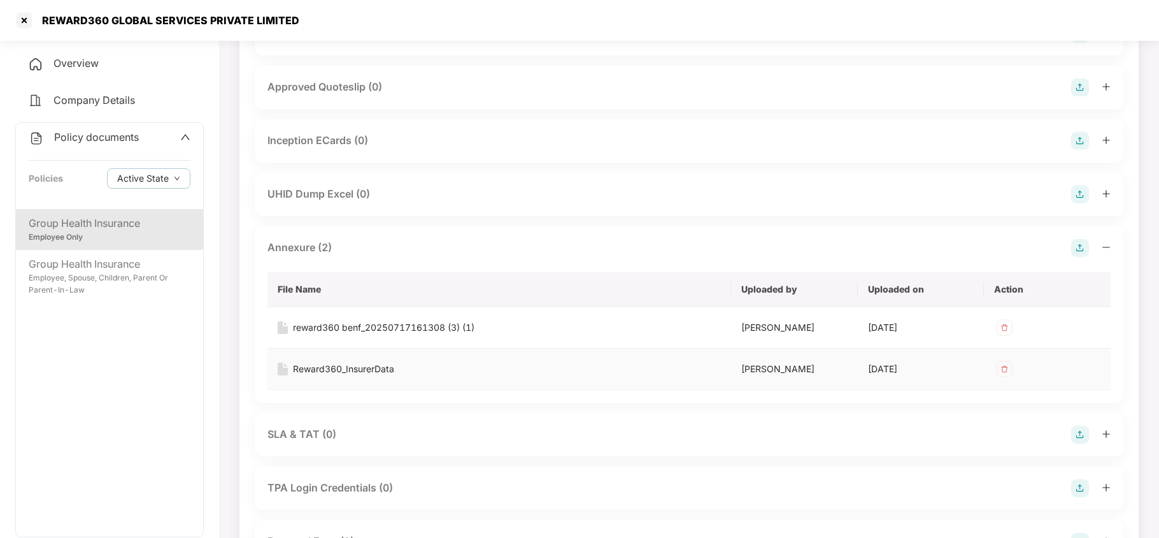
scroll to position [510, 0]
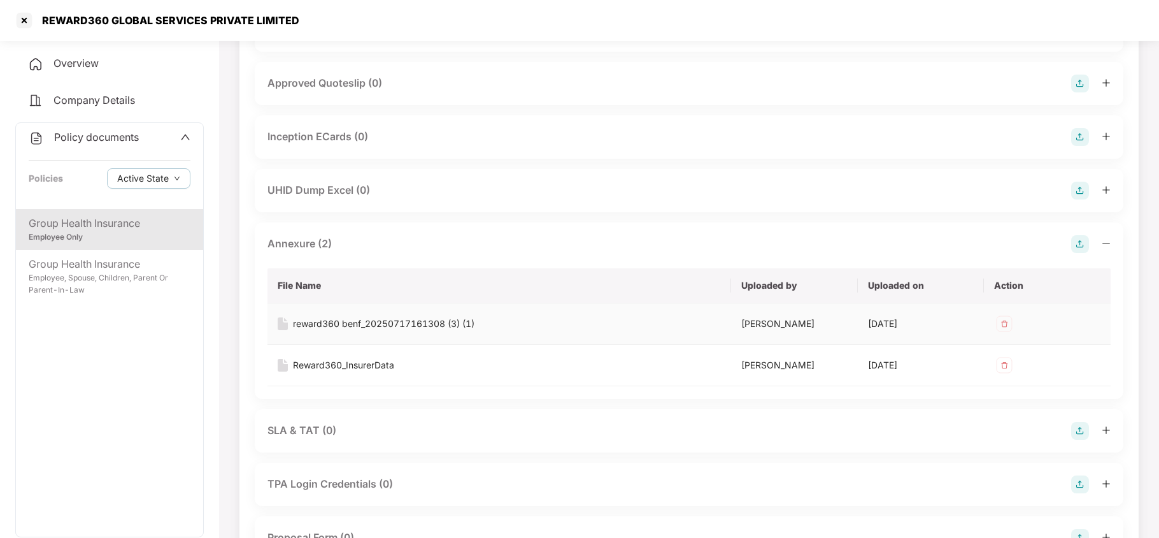
click at [423, 324] on div "reward360 benf_20250717161308 (3) (1)" at bounding box center [384, 324] width 182 height 14
click at [29, 23] on div at bounding box center [24, 20] width 20 height 20
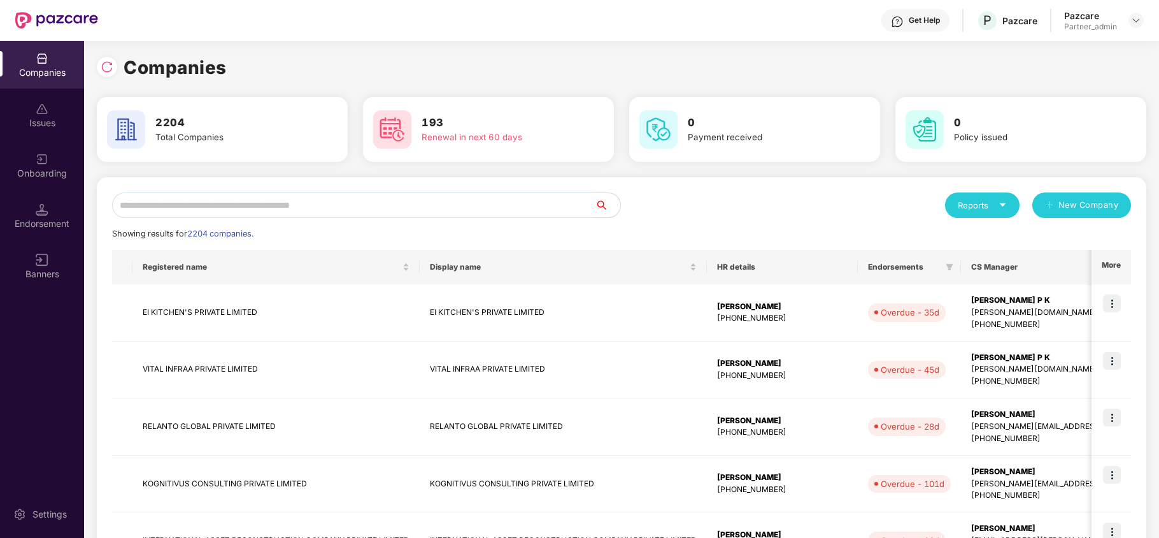
scroll to position [0, 0]
click at [266, 206] on input "text" at bounding box center [353, 204] width 483 height 25
paste input "*********"
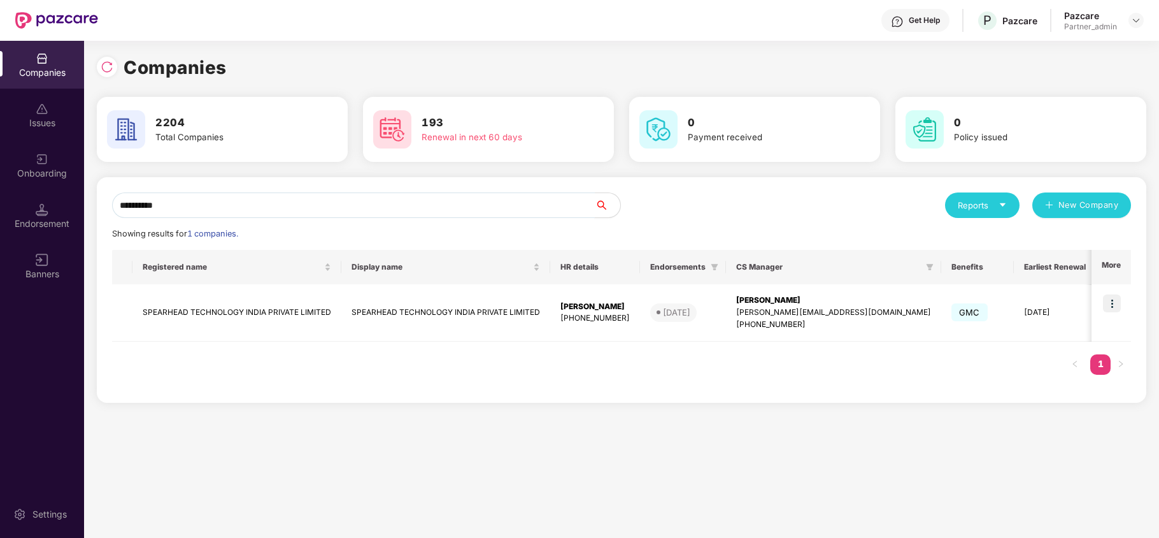
type input "*********"
click at [1139, 16] on img at bounding box center [1136, 20] width 10 height 10
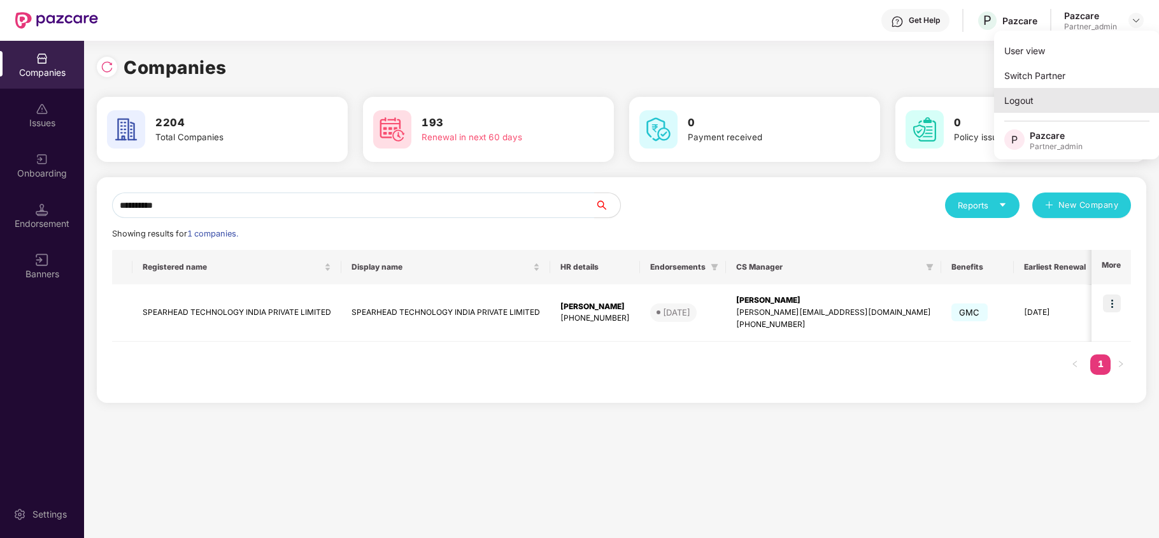
click at [1012, 104] on div "Logout" at bounding box center [1077, 100] width 166 height 25
